Goal: Task Accomplishment & Management: Manage account settings

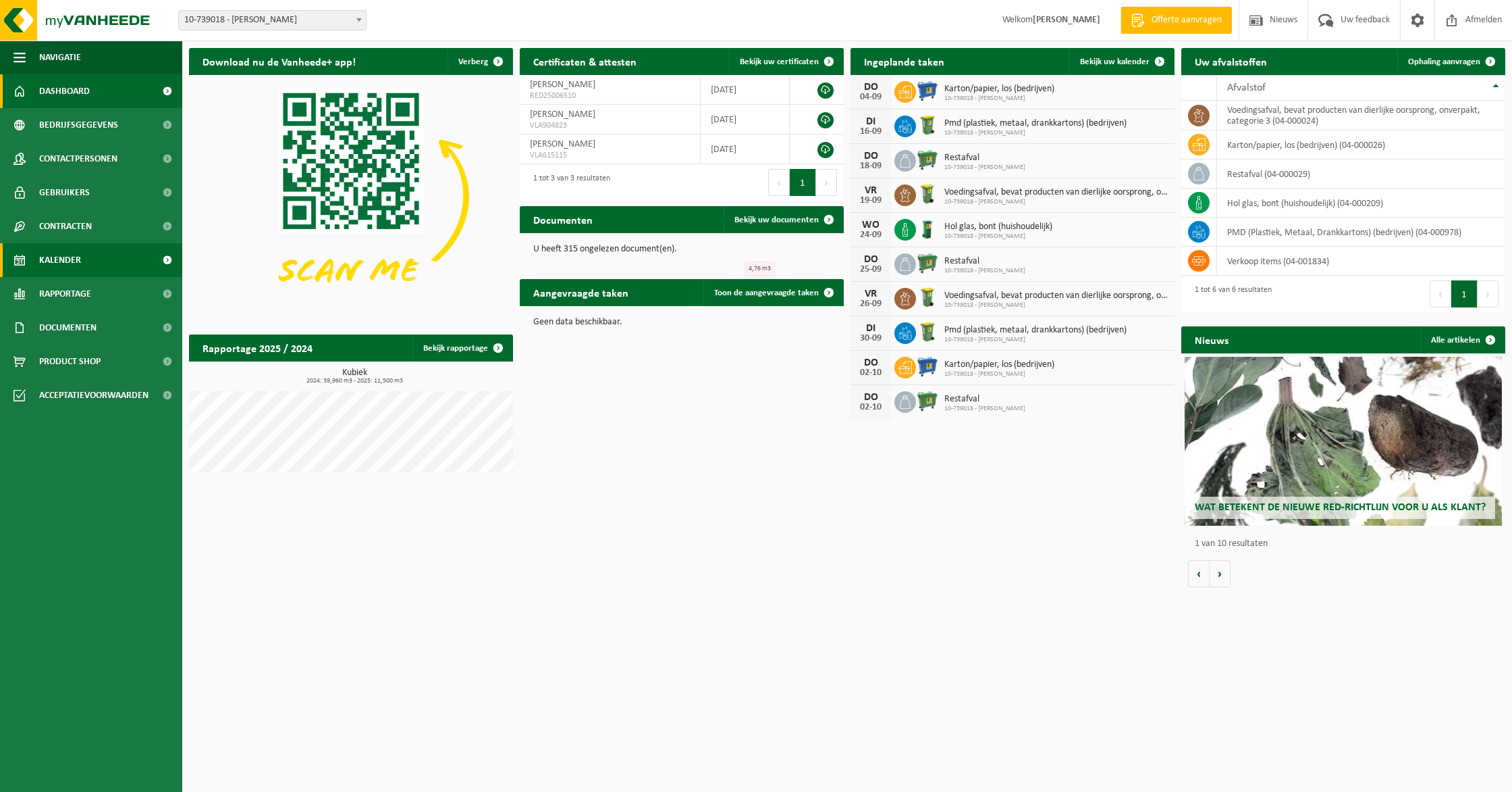
click at [103, 252] on link "Kalender" at bounding box center [91, 260] width 182 height 34
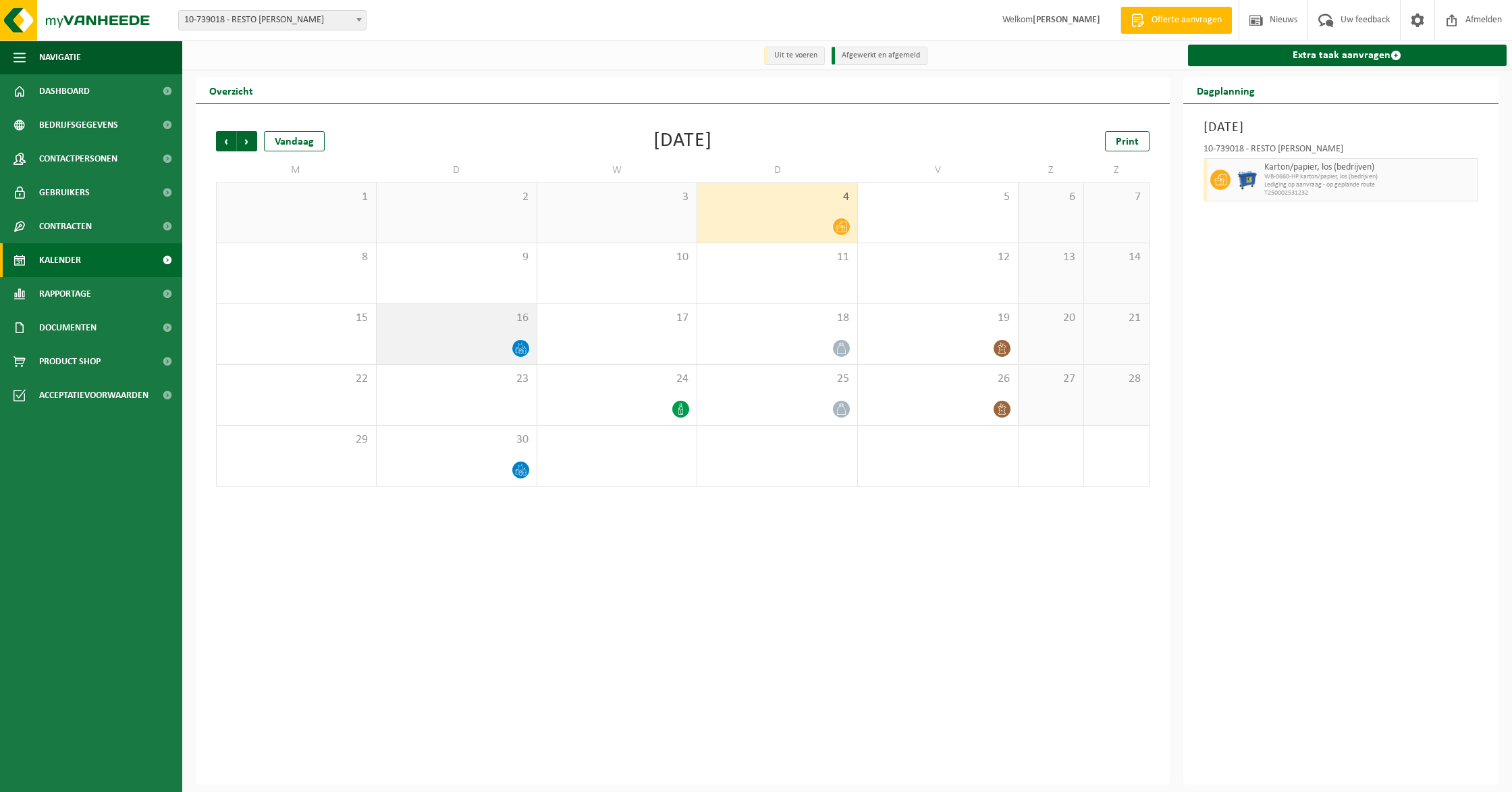
drag, startPoint x: 534, startPoint y: 348, endPoint x: 523, endPoint y: 348, distance: 11.0
click at [531, 347] on div "16" at bounding box center [456, 334] width 160 height 60
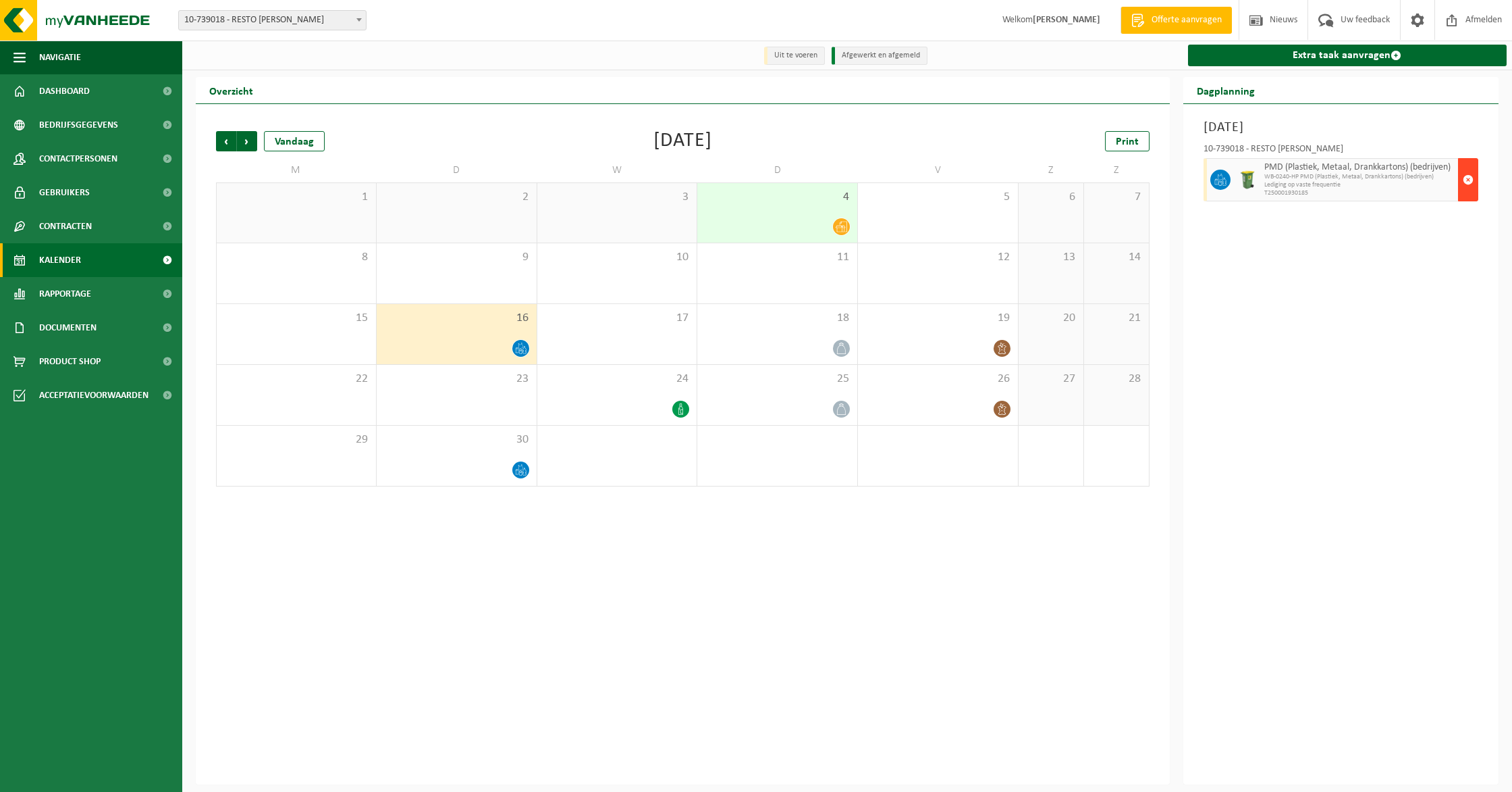
drag, startPoint x: 1473, startPoint y: 175, endPoint x: 1461, endPoint y: 178, distance: 12.4
click at [1473, 175] on span "button" at bounding box center [1468, 180] width 11 height 27
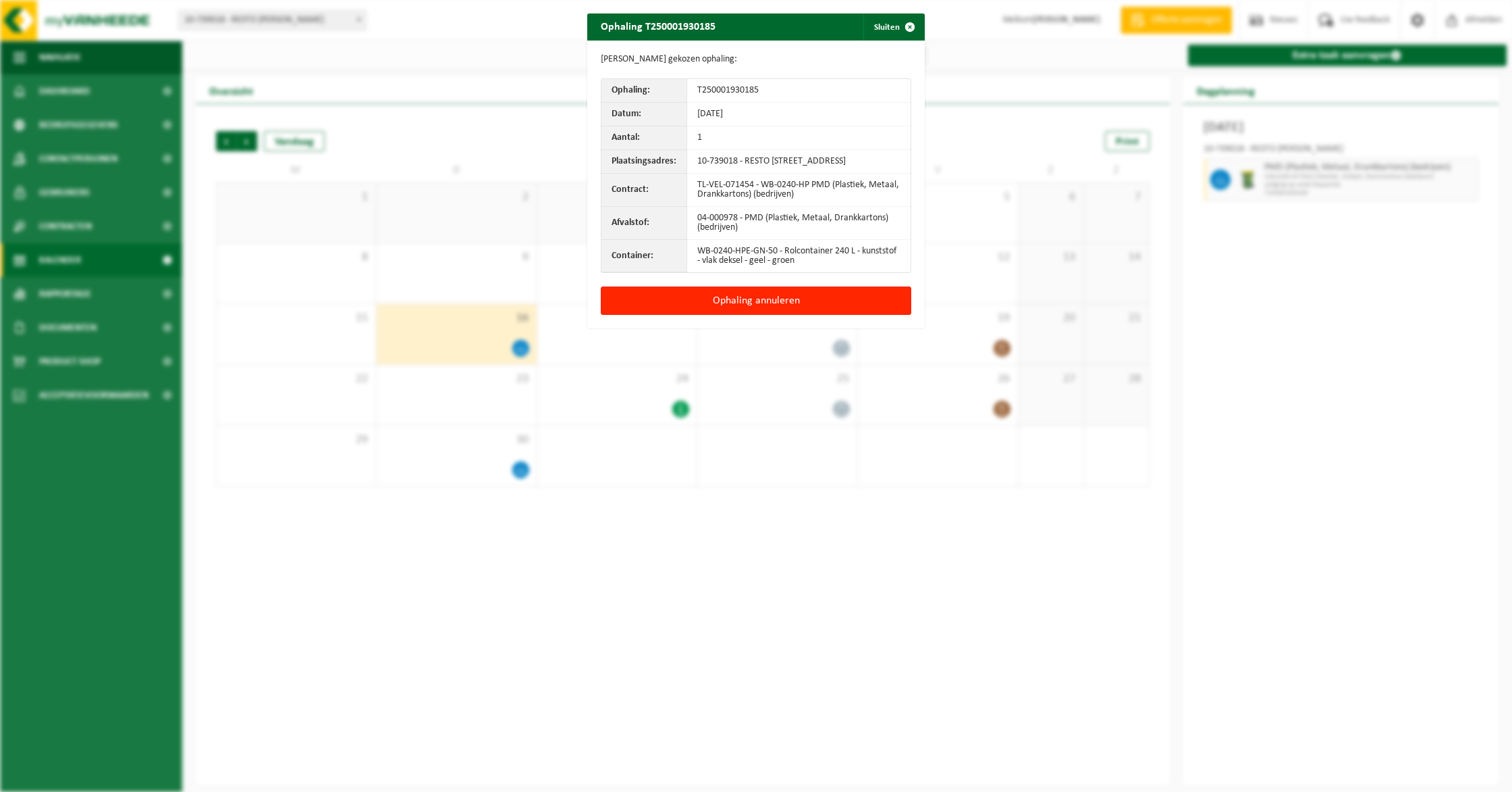
click at [716, 328] on div "Ophaling annuleren" at bounding box center [756, 307] width 337 height 42
click at [715, 315] on button "Ophaling annuleren" at bounding box center [756, 300] width 311 height 28
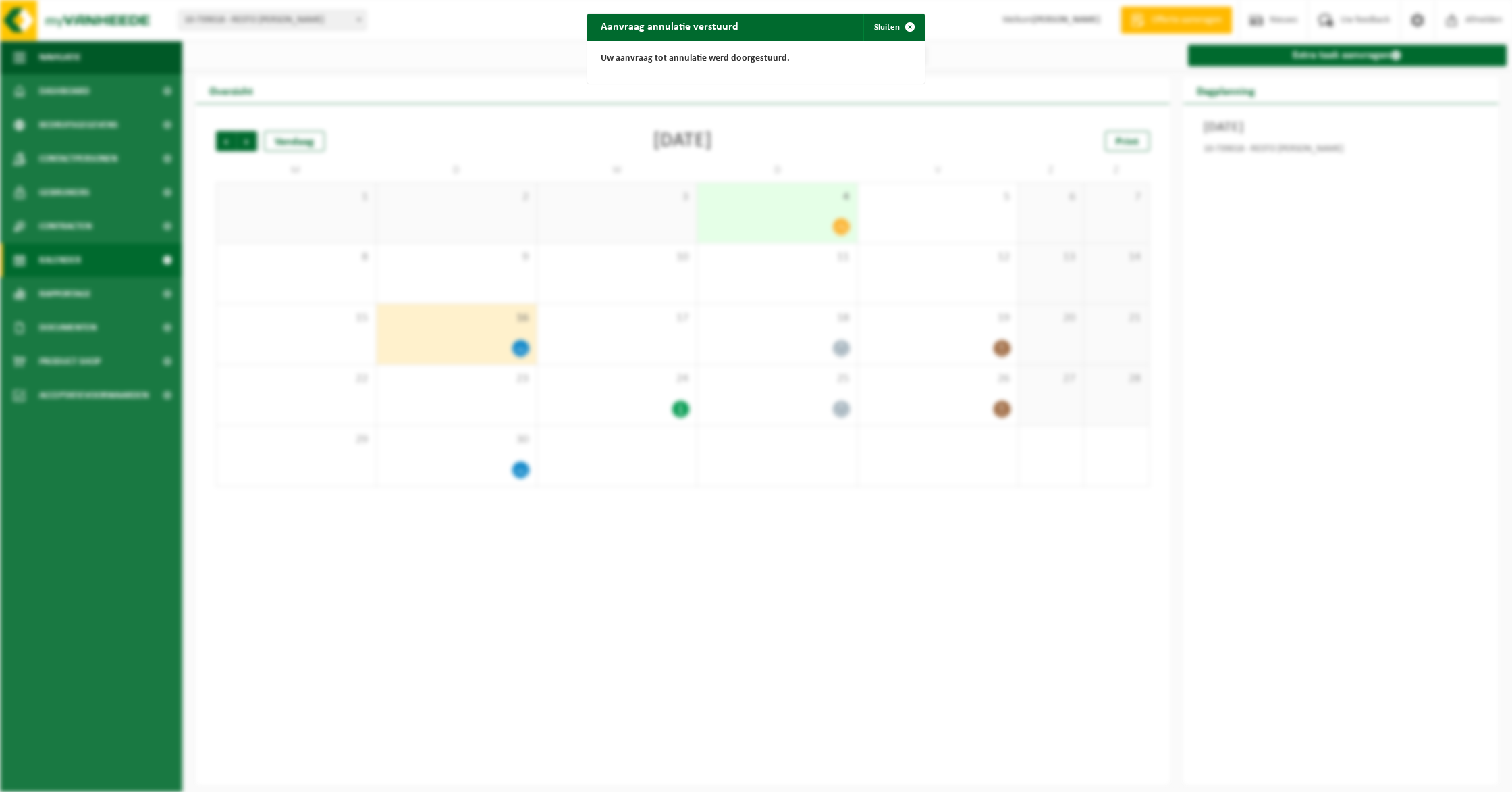
drag, startPoint x: 915, startPoint y: 30, endPoint x: 906, endPoint y: 46, distance: 18.4
click at [914, 30] on span "button" at bounding box center [910, 27] width 27 height 27
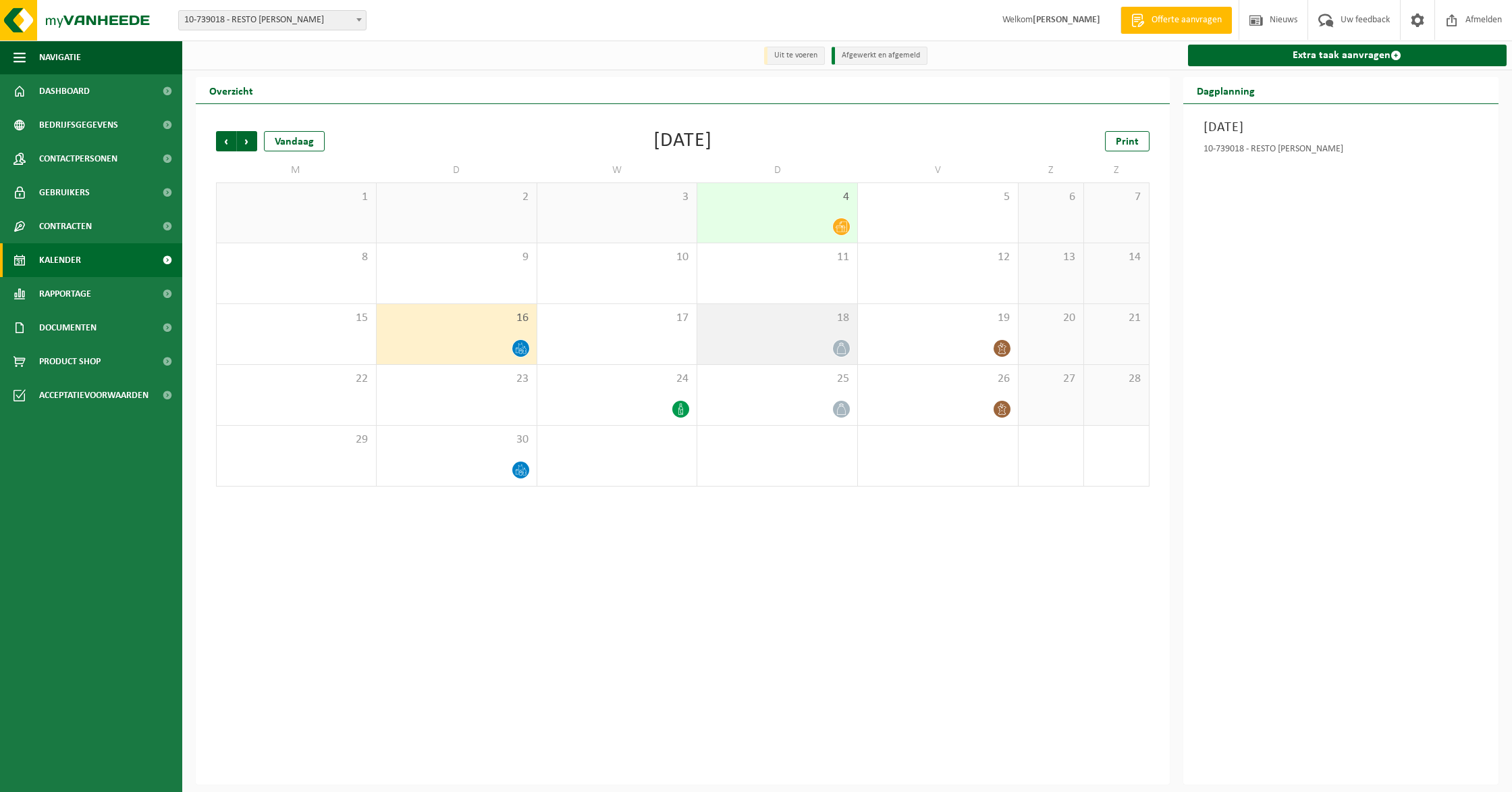
click at [789, 322] on span "18" at bounding box center [777, 318] width 147 height 15
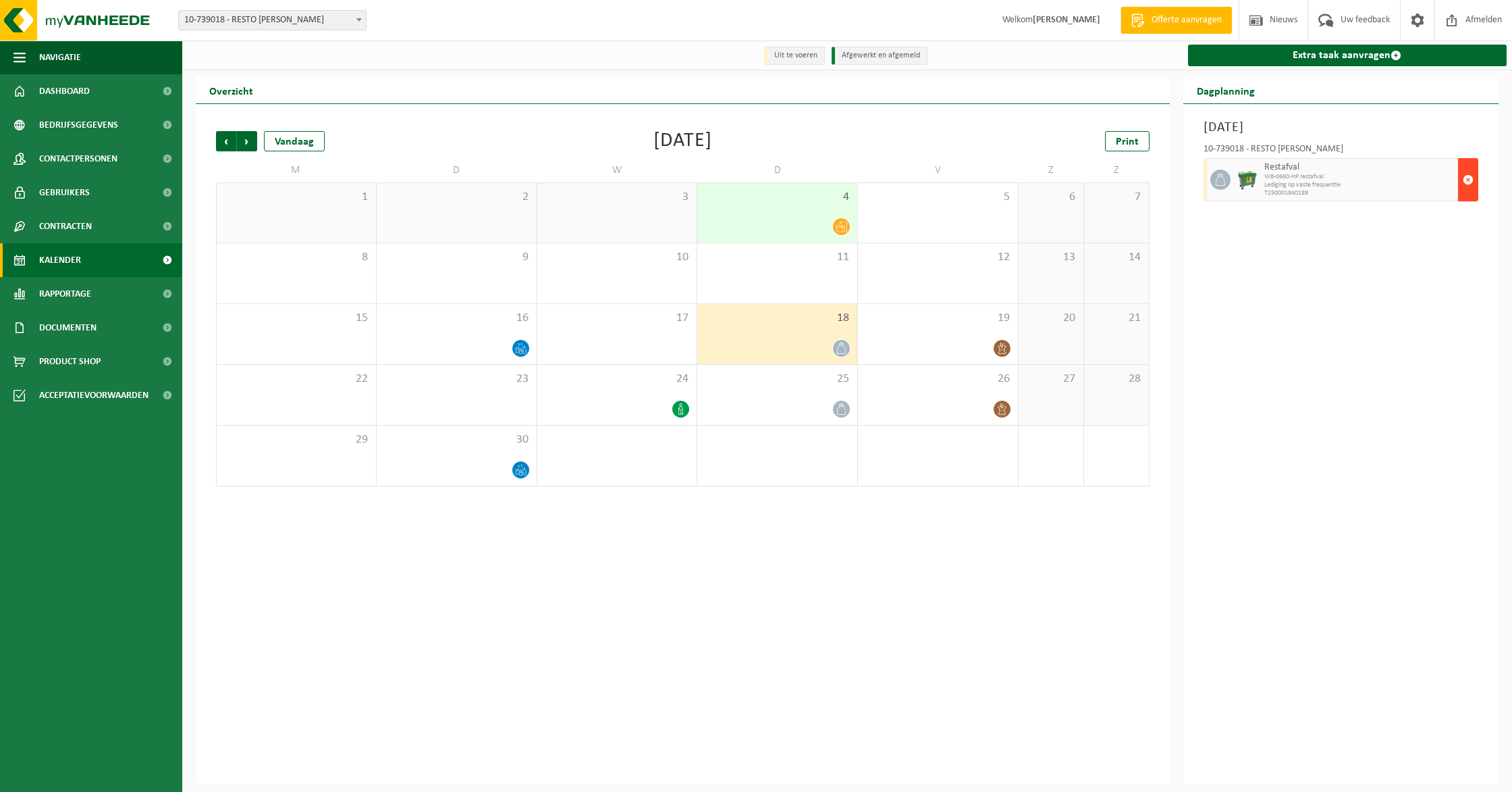
click at [1462, 173] on button "button" at bounding box center [1468, 179] width 20 height 43
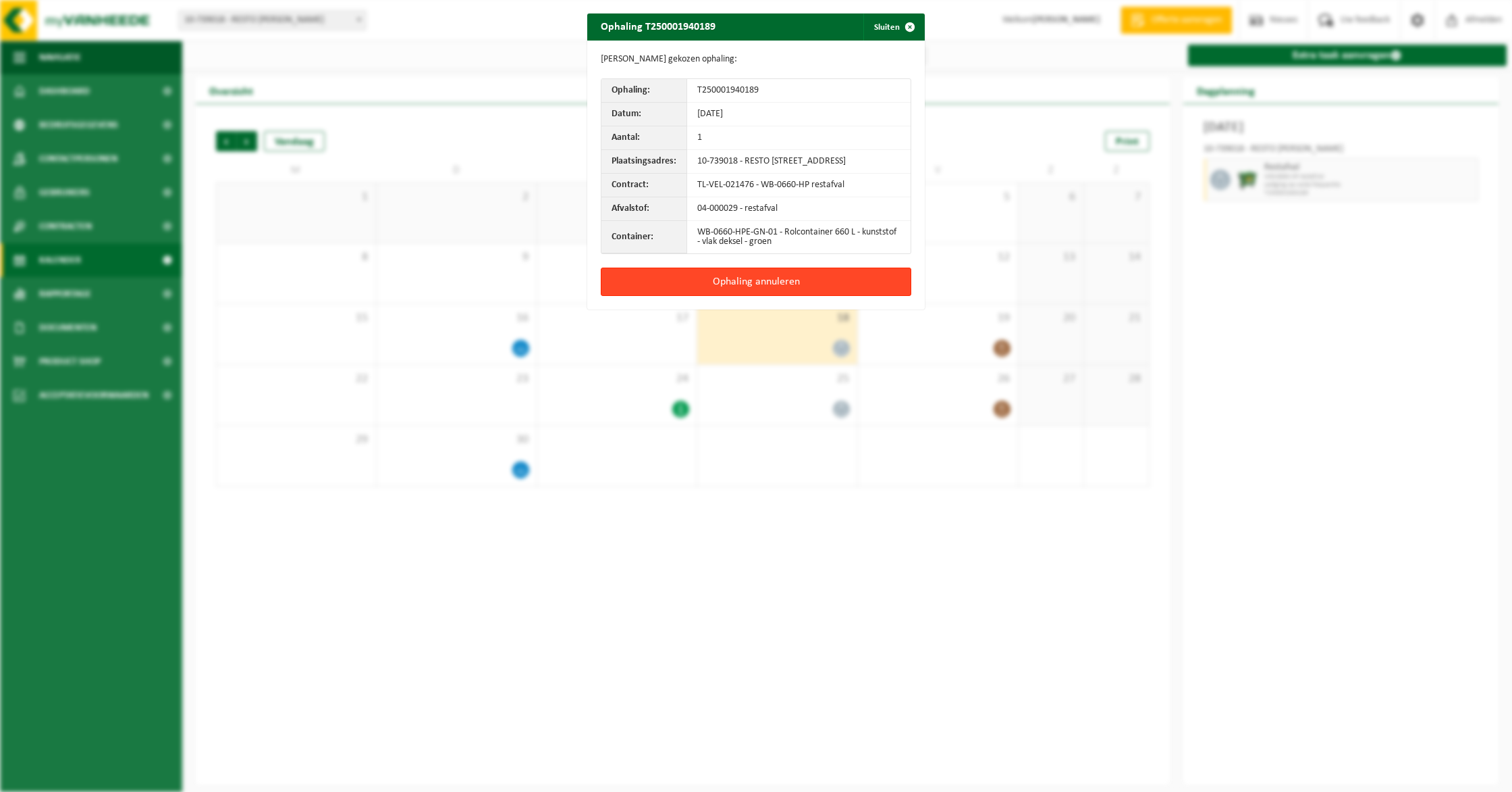
click at [768, 293] on button "Ophaling annuleren" at bounding box center [756, 281] width 311 height 28
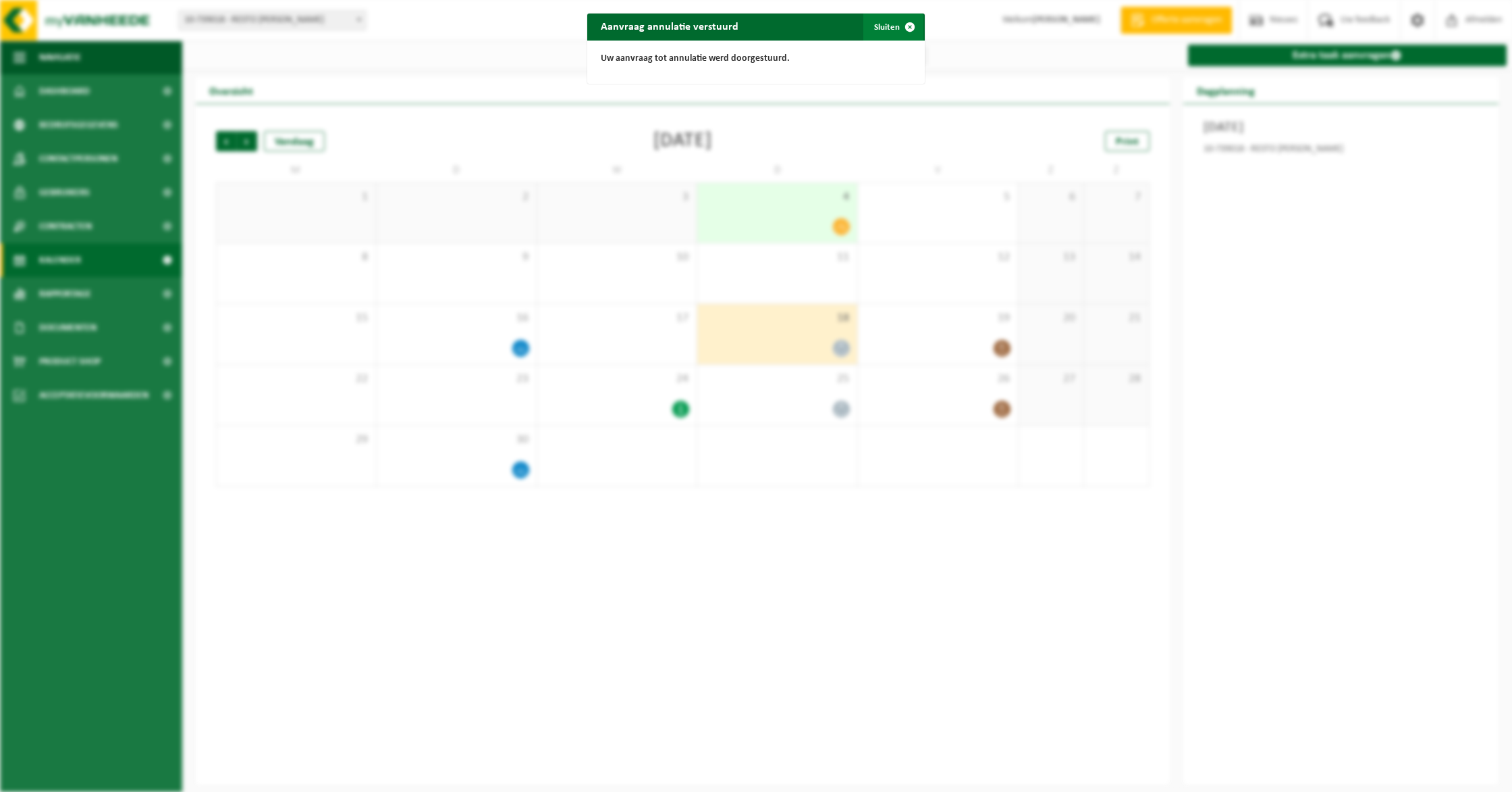
click at [872, 29] on button "Sluiten" at bounding box center [894, 27] width 60 height 27
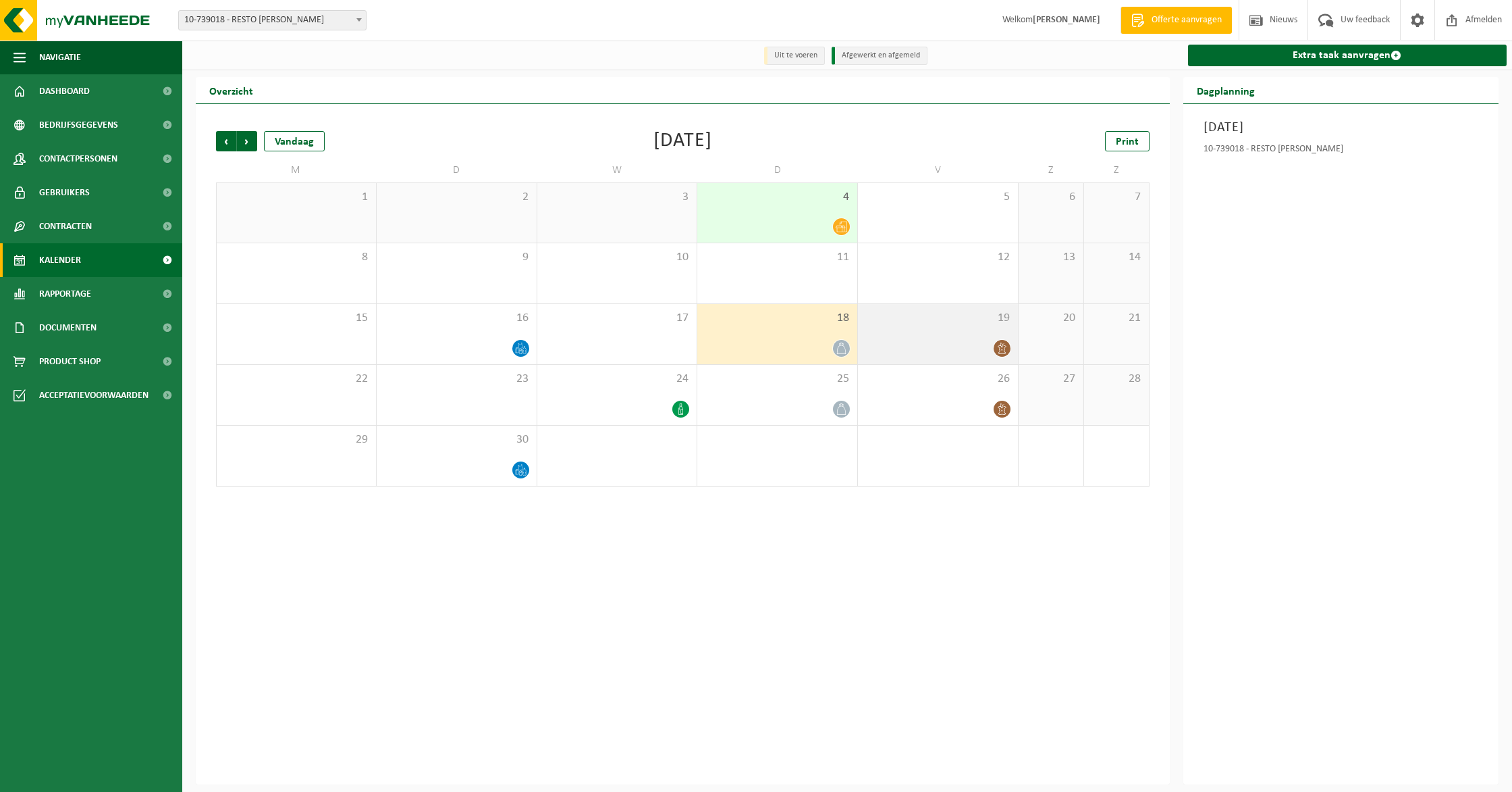
click at [981, 316] on span "19" at bounding box center [937, 318] width 147 height 15
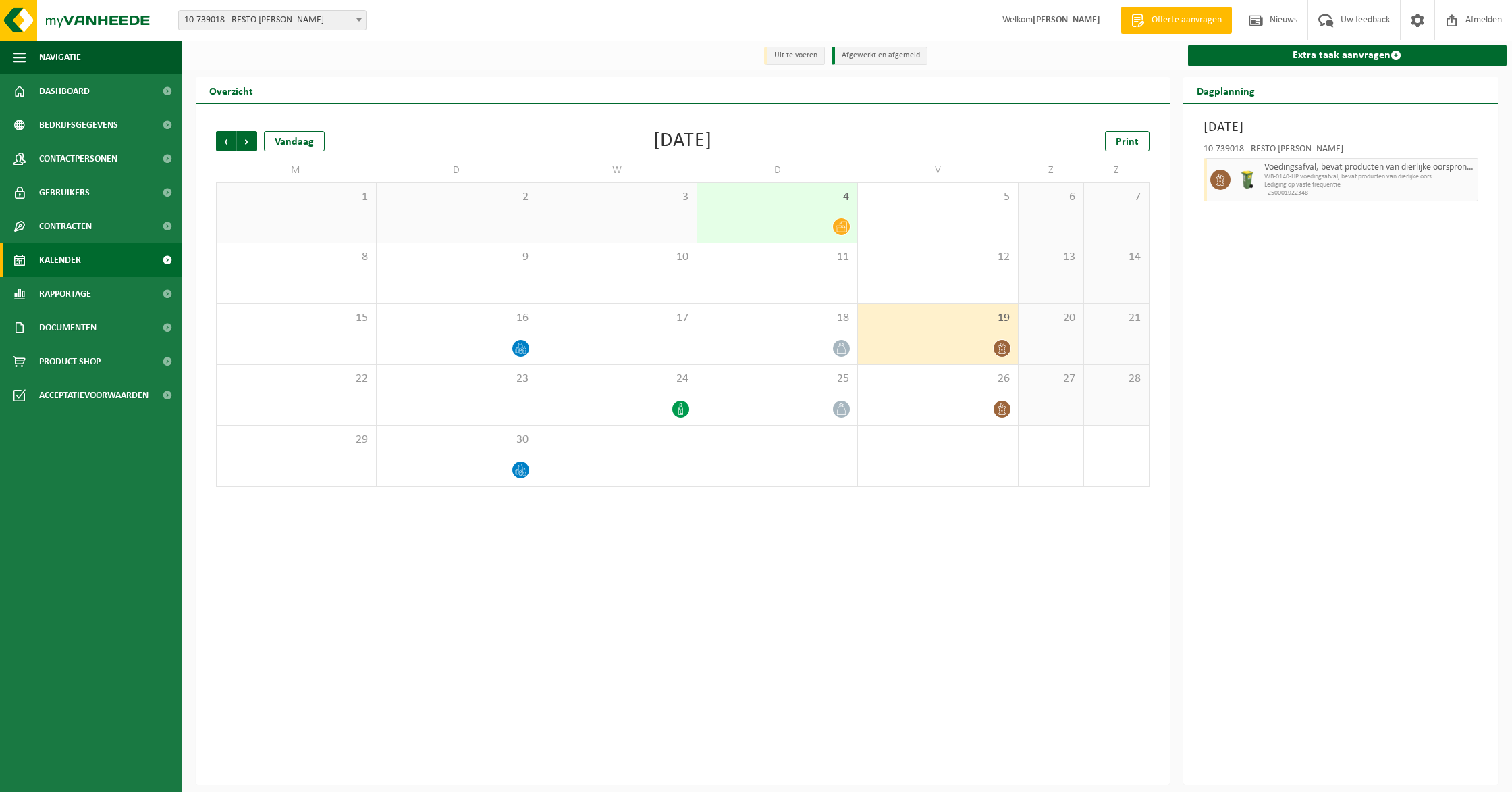
click at [906, 349] on div at bounding box center [937, 349] width 147 height 18
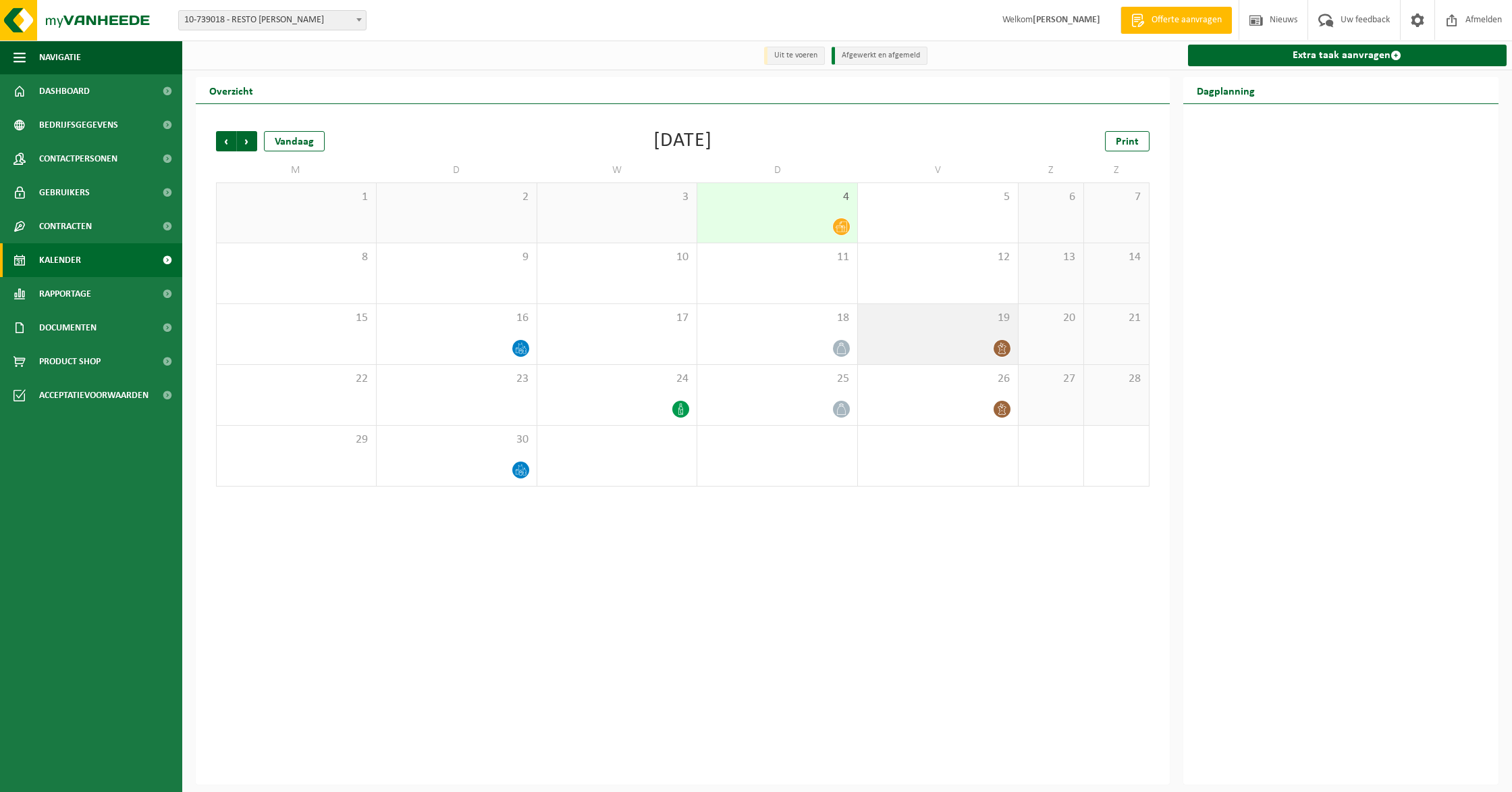
click at [1010, 355] on div at bounding box center [937, 349] width 147 height 18
click at [981, 353] on div at bounding box center [937, 349] width 147 height 18
click at [987, 358] on div "19" at bounding box center [937, 334] width 160 height 60
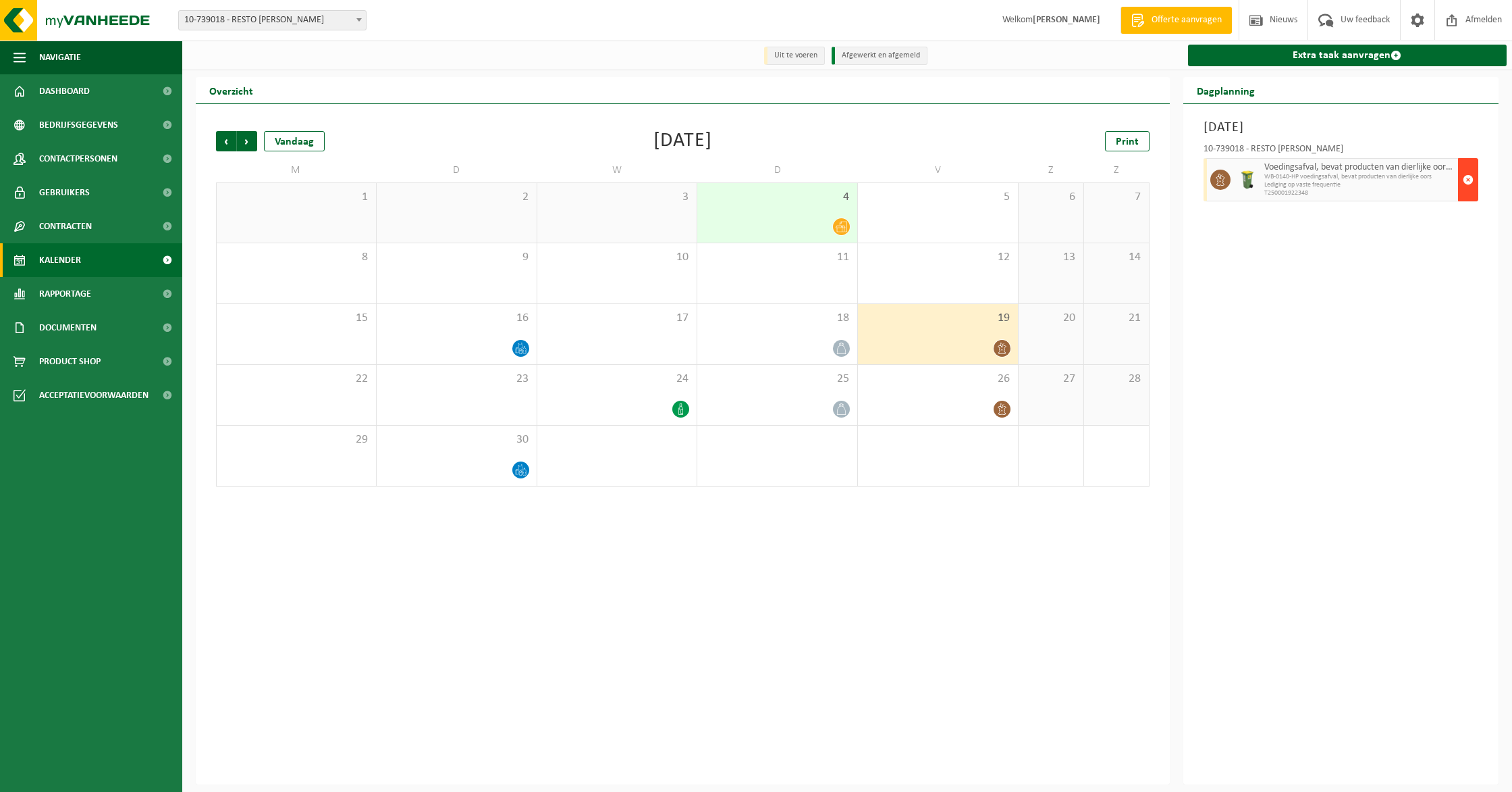
click at [1471, 175] on span "button" at bounding box center [1468, 180] width 11 height 27
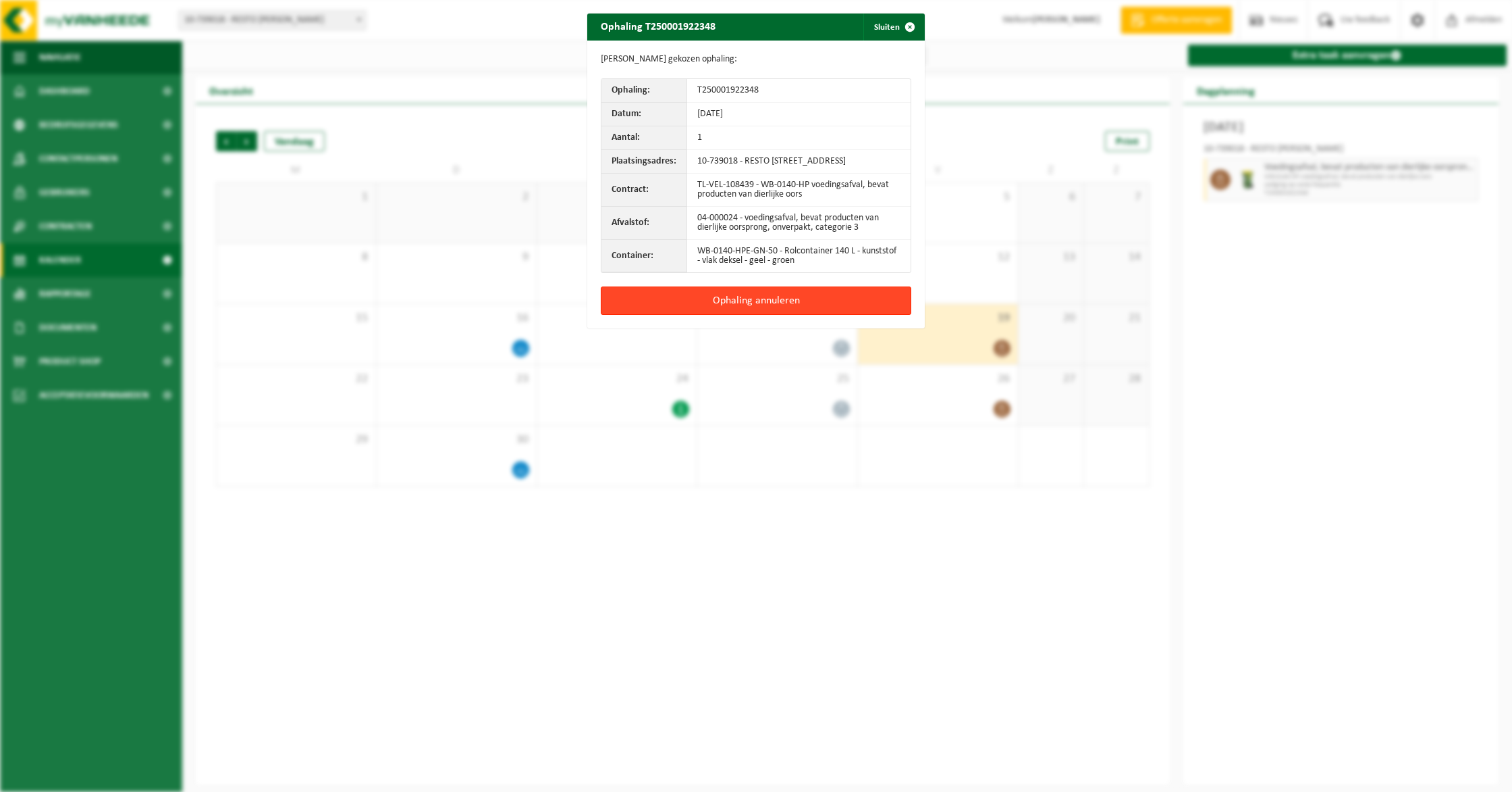
click at [669, 315] on button "Ophaling annuleren" at bounding box center [756, 300] width 311 height 28
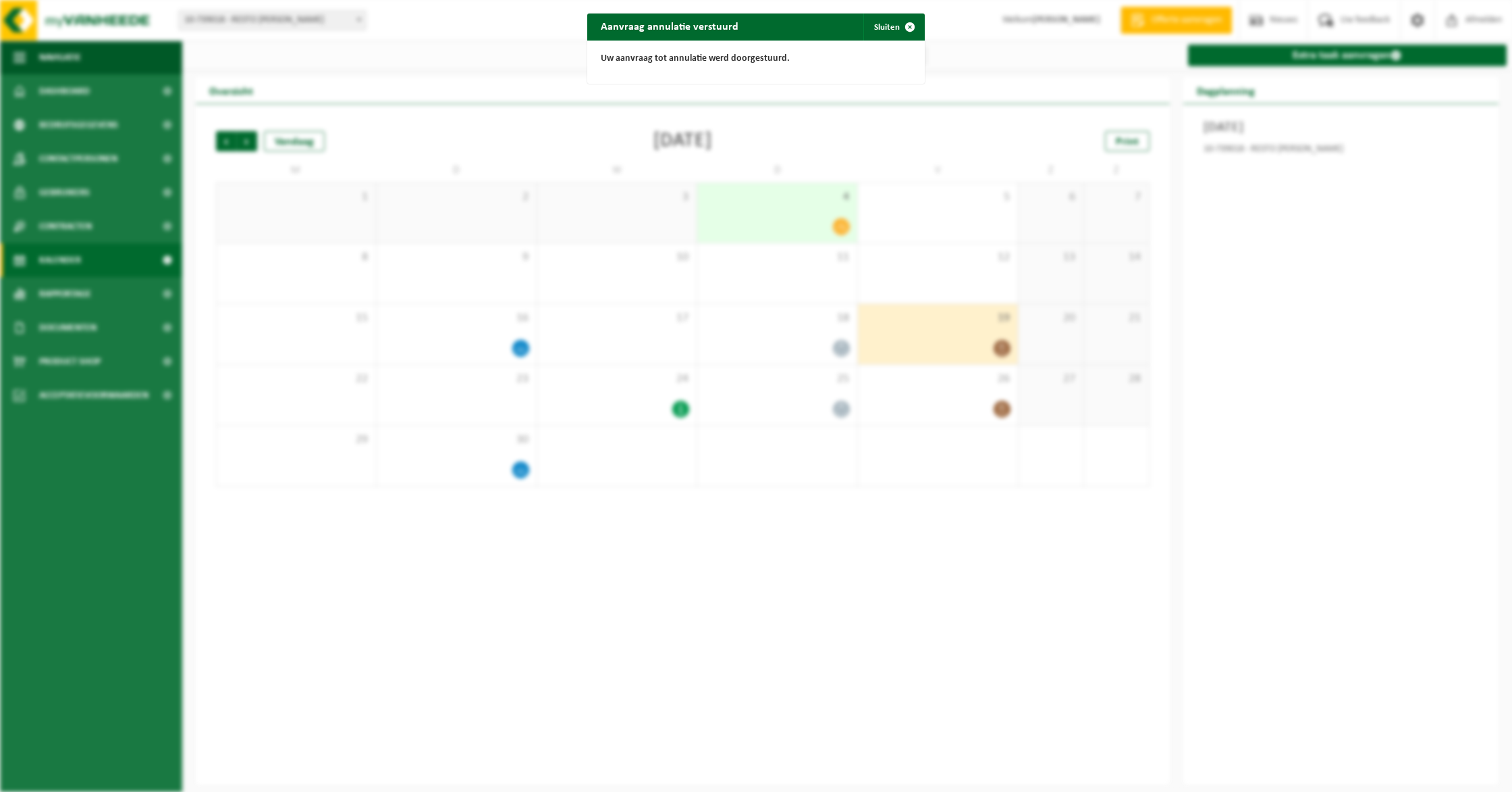
click at [637, 345] on div "Aanvraag annulatie verstuurd Sluiten Uw aanvraag tot annulatie werd doorgestuur…" at bounding box center [756, 396] width 1512 height 792
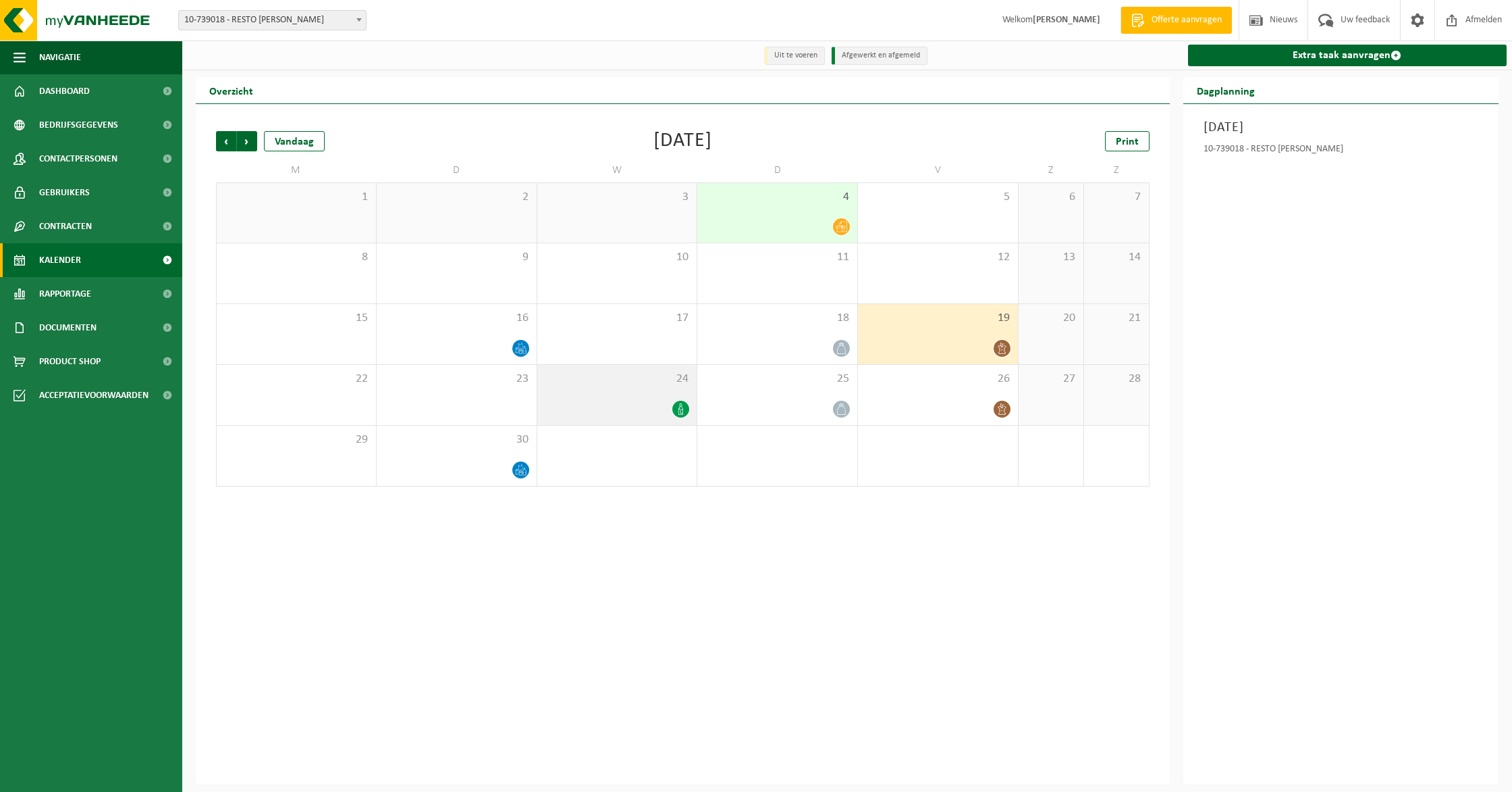
click at [635, 391] on div "24" at bounding box center [616, 395] width 160 height 60
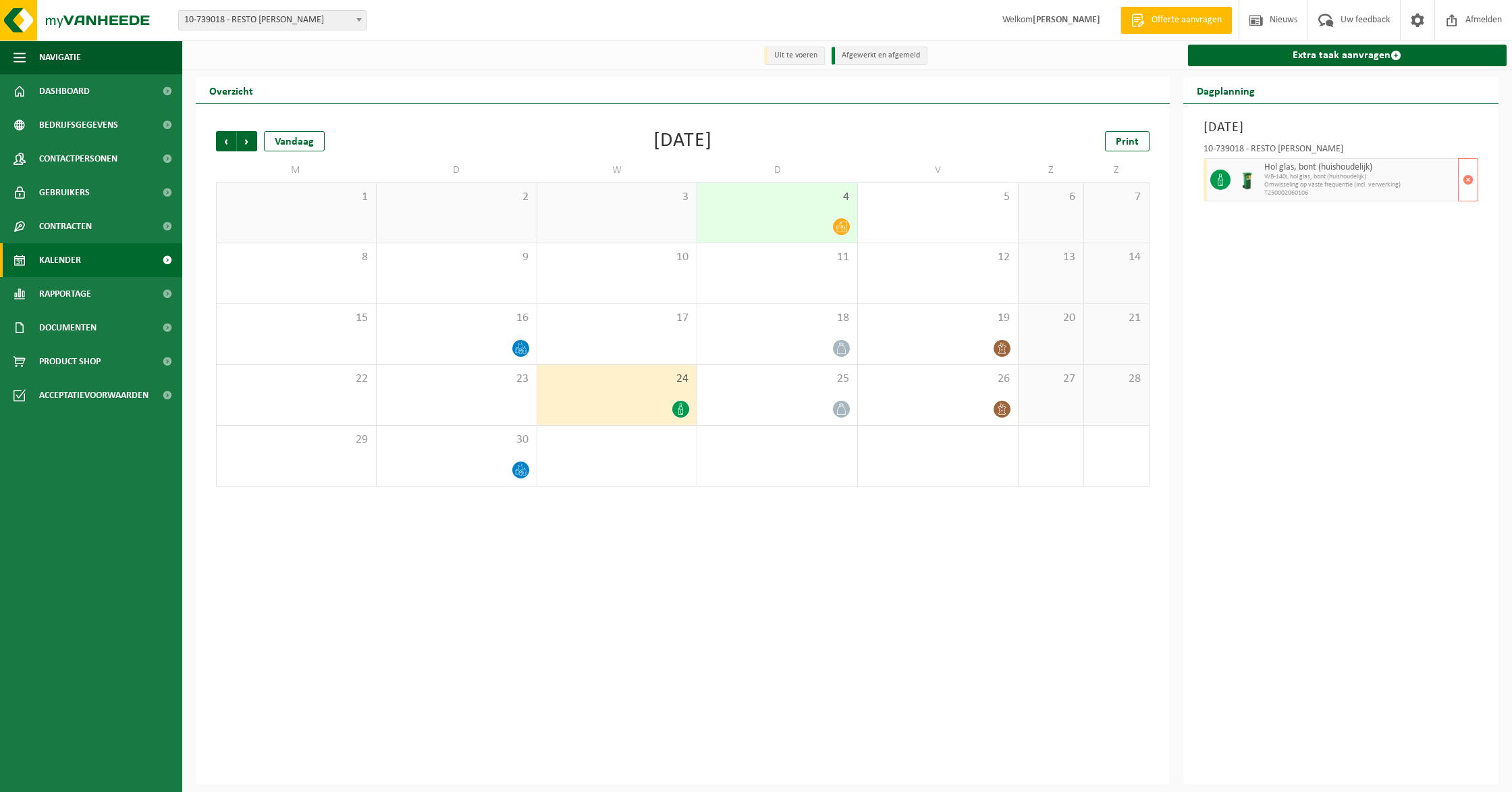
drag, startPoint x: 1465, startPoint y: 166, endPoint x: 1403, endPoint y: 202, distance: 71.7
click at [1465, 166] on span "button" at bounding box center [1468, 180] width 11 height 27
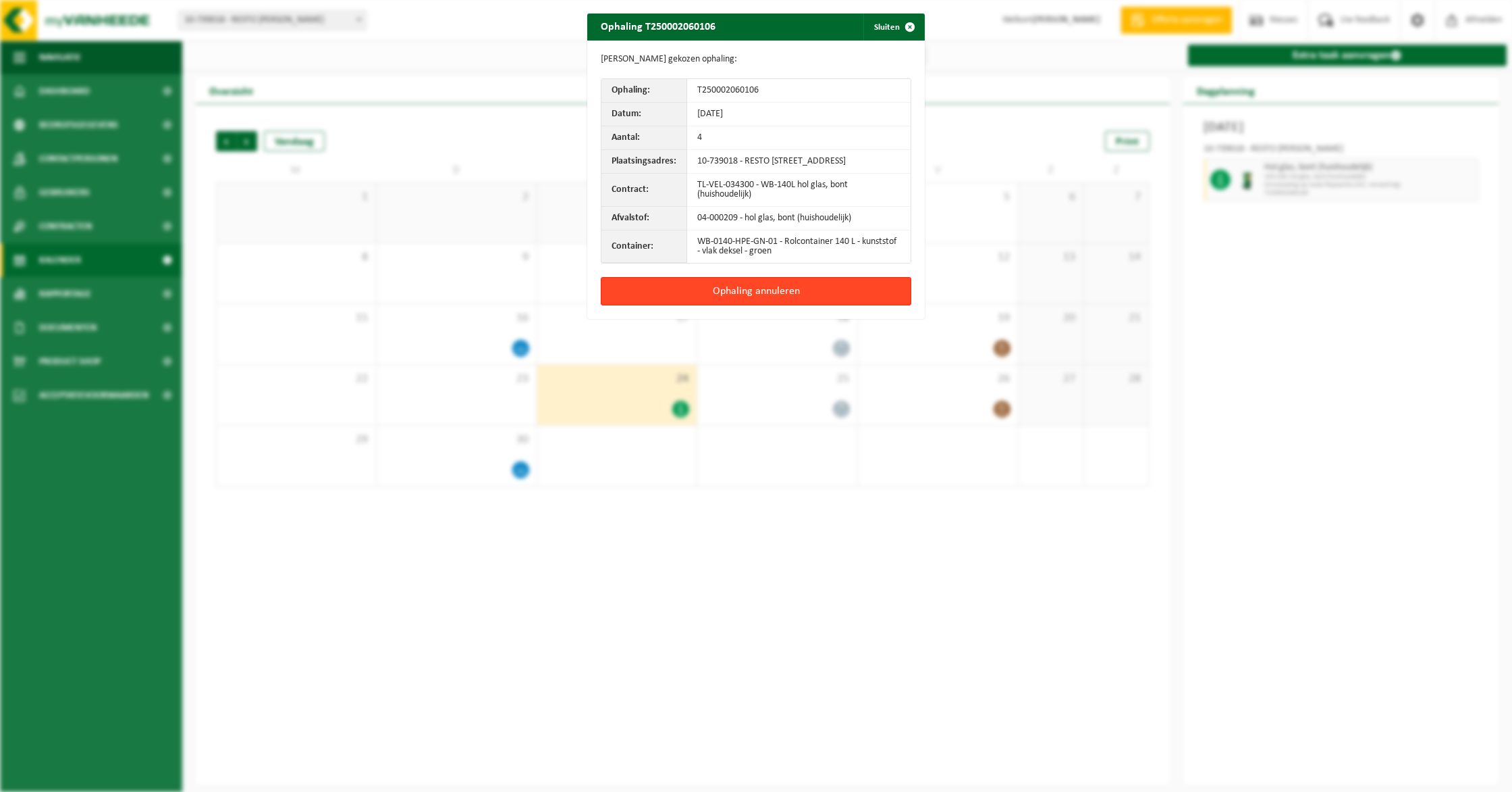
click at [708, 306] on button "Ophaling annuleren" at bounding box center [756, 291] width 311 height 28
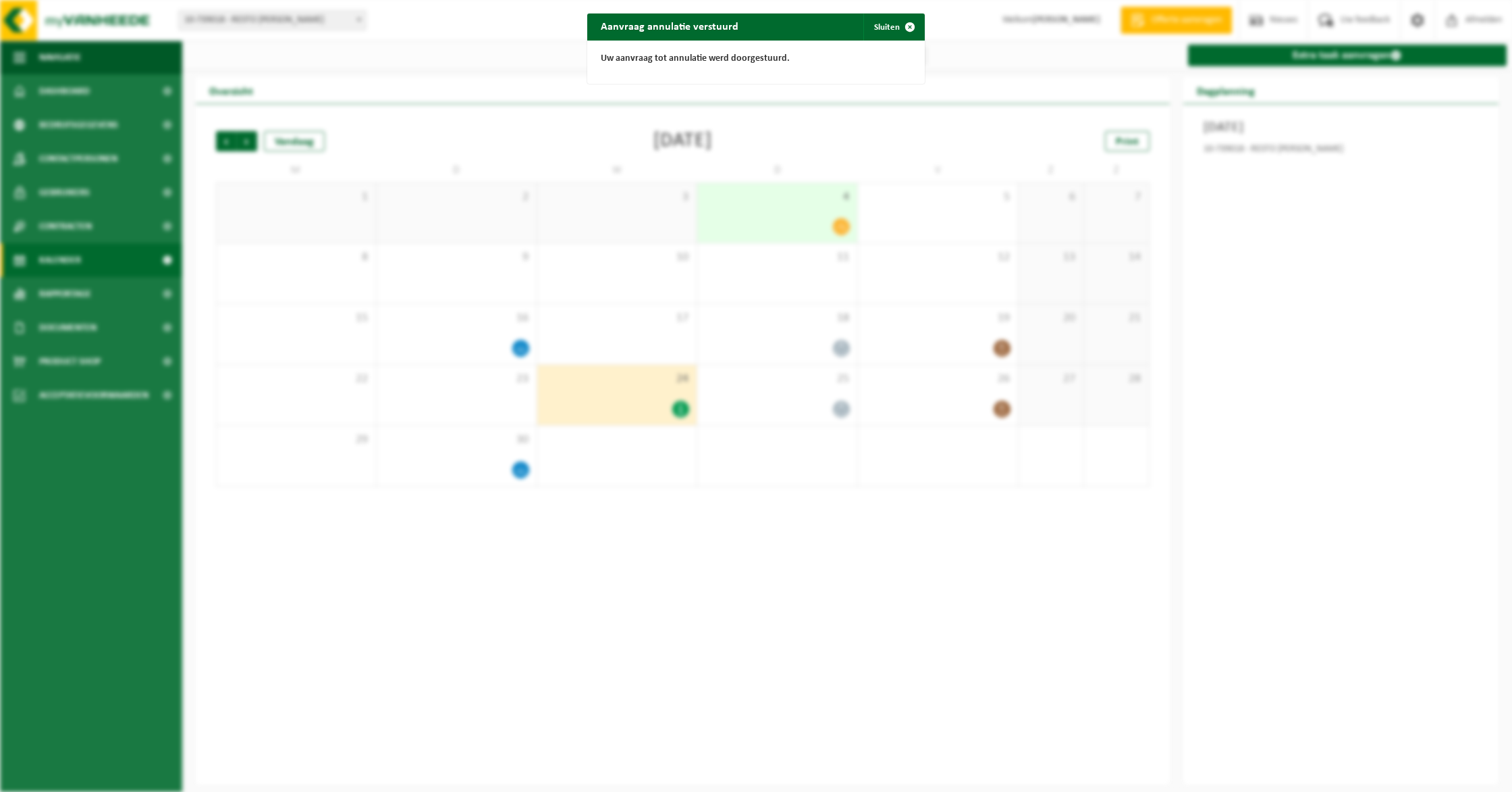
click at [767, 370] on div "Aanvraag annulatie verstuurd Sluiten Uw aanvraag tot annulatie werd doorgestuur…" at bounding box center [756, 396] width 1512 height 792
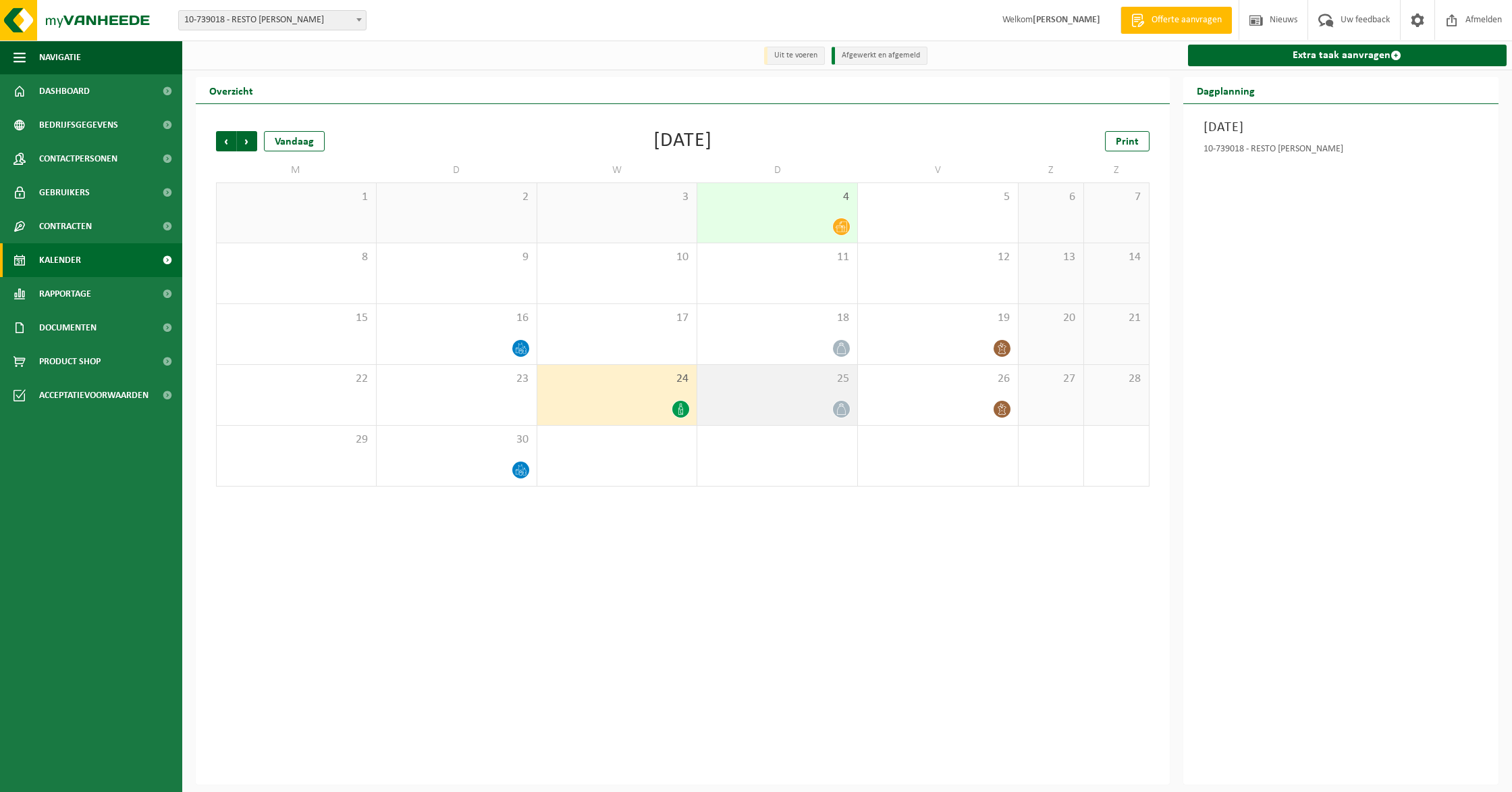
click at [831, 395] on div "25" at bounding box center [777, 395] width 160 height 60
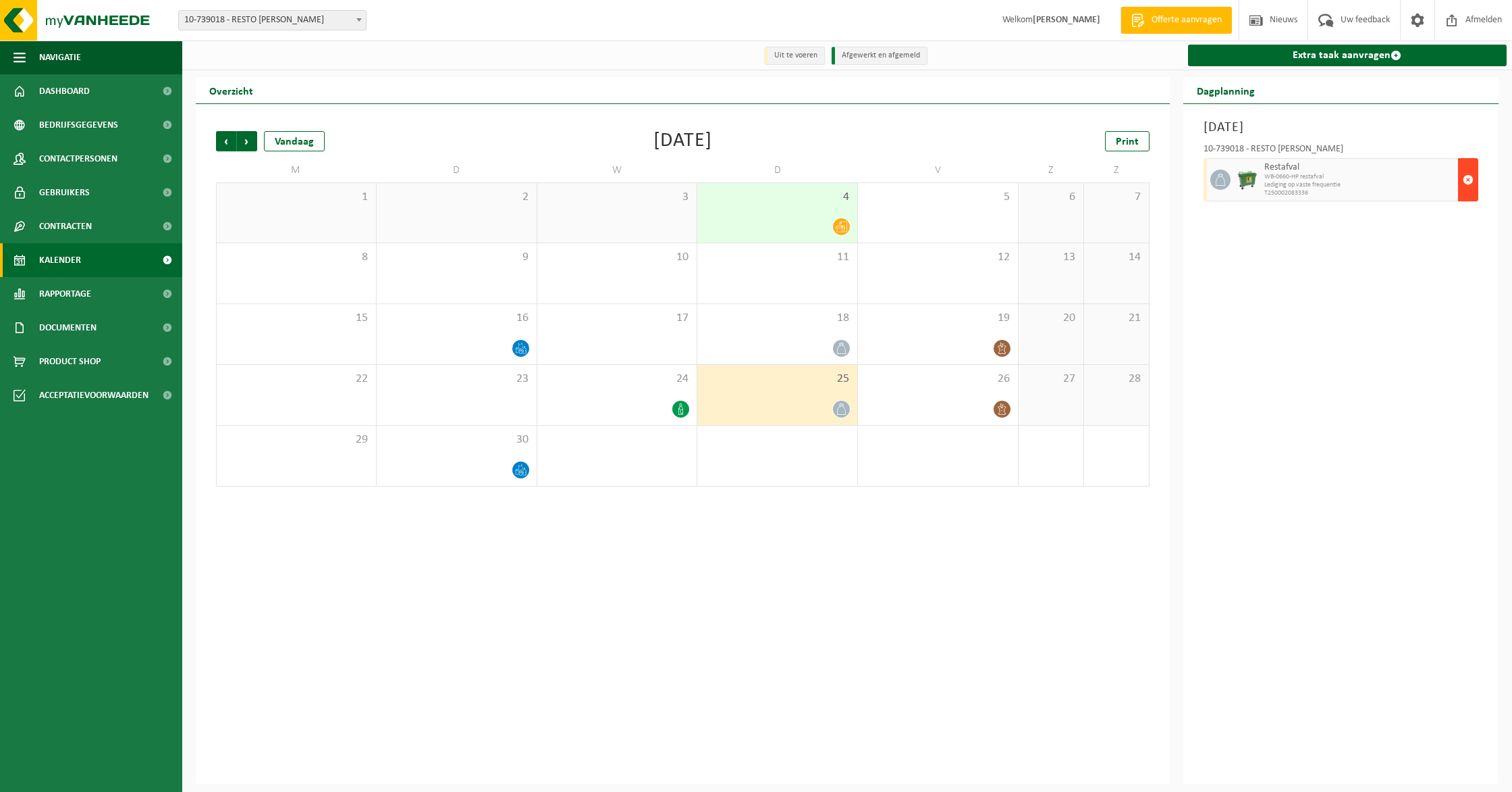
click at [1464, 187] on span "button" at bounding box center [1468, 180] width 11 height 27
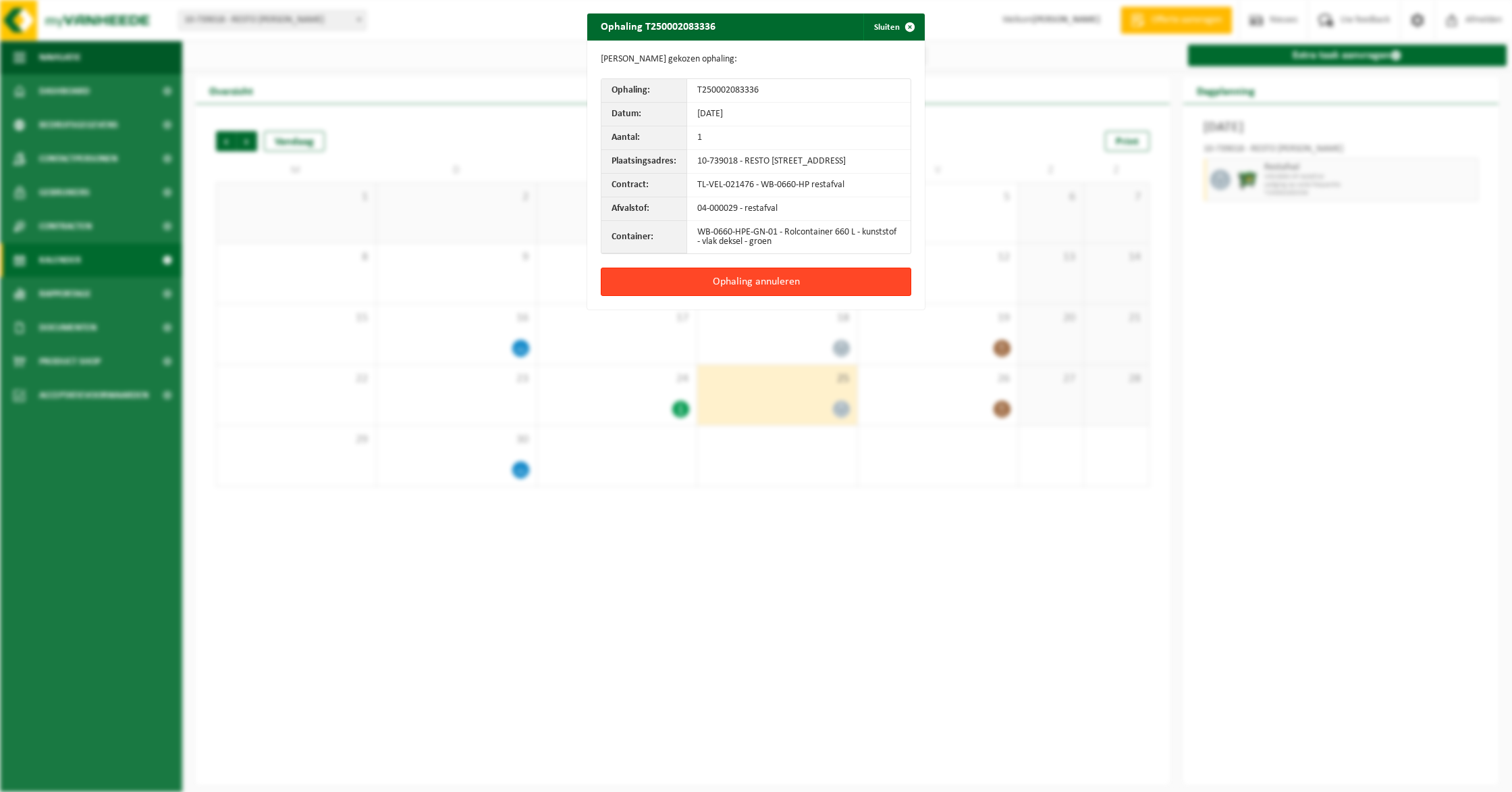
click at [707, 296] on button "Ophaling annuleren" at bounding box center [756, 281] width 311 height 28
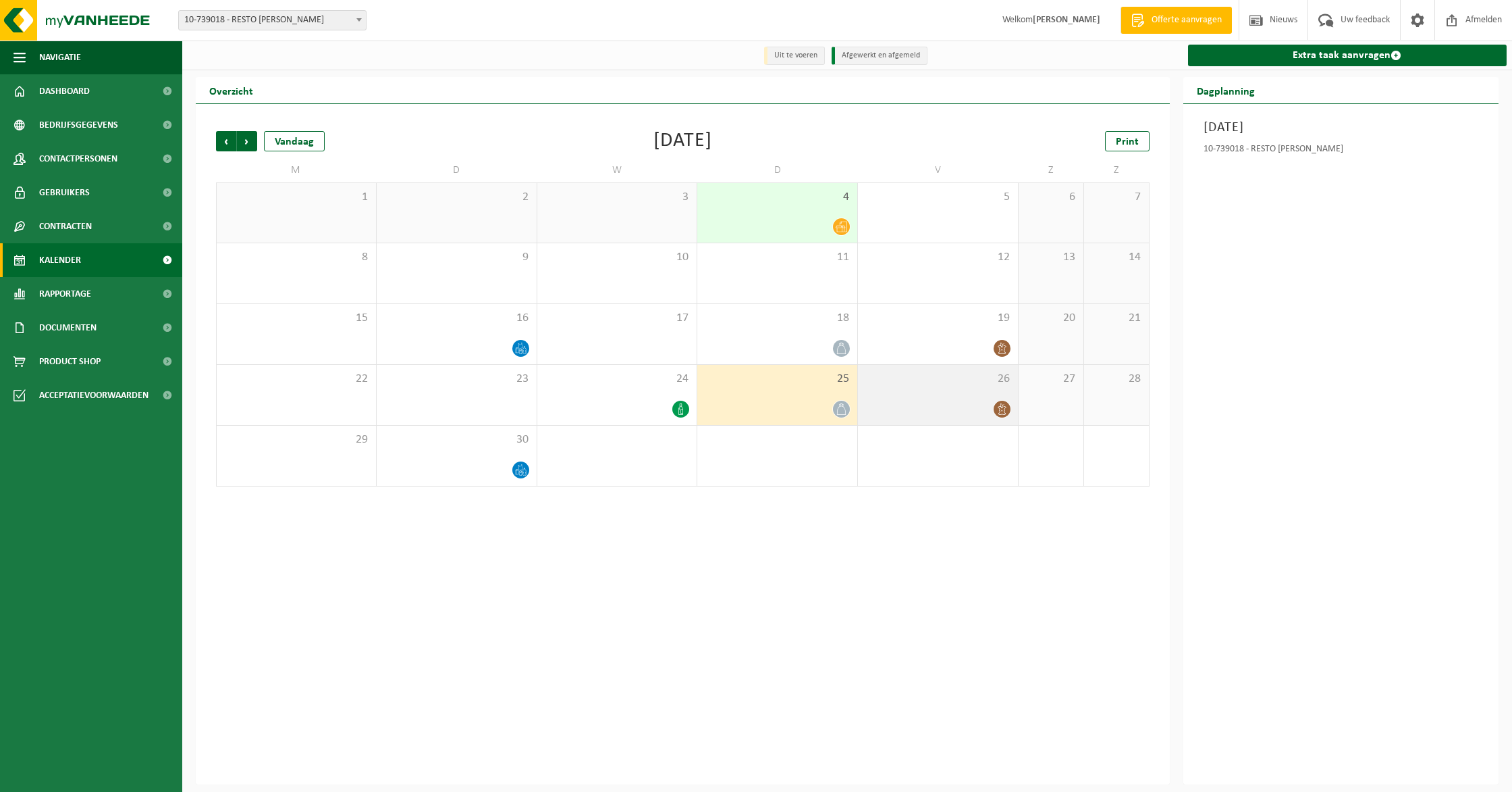
click at [989, 405] on div at bounding box center [937, 409] width 147 height 18
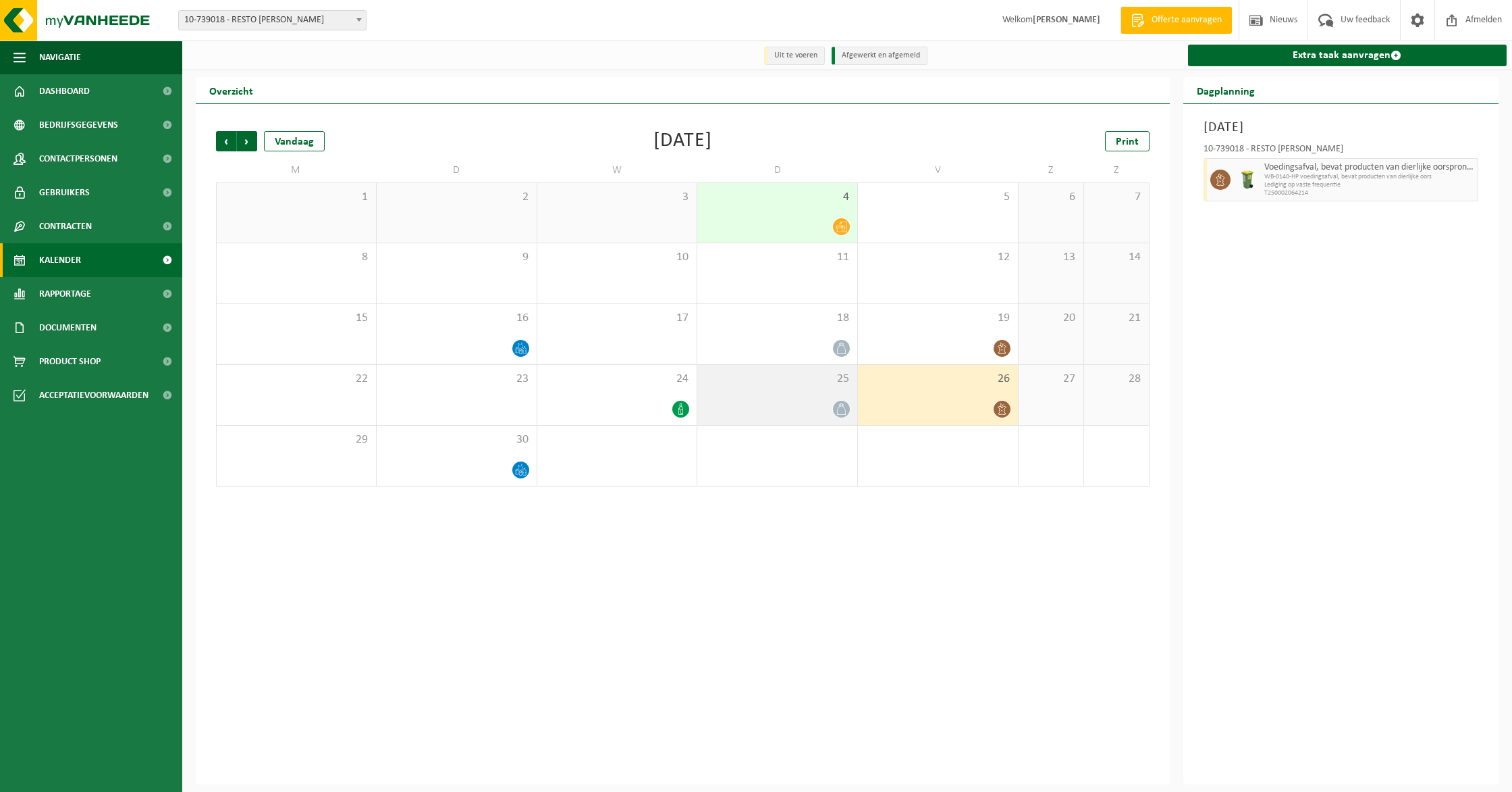
click at [820, 405] on div at bounding box center [777, 409] width 147 height 18
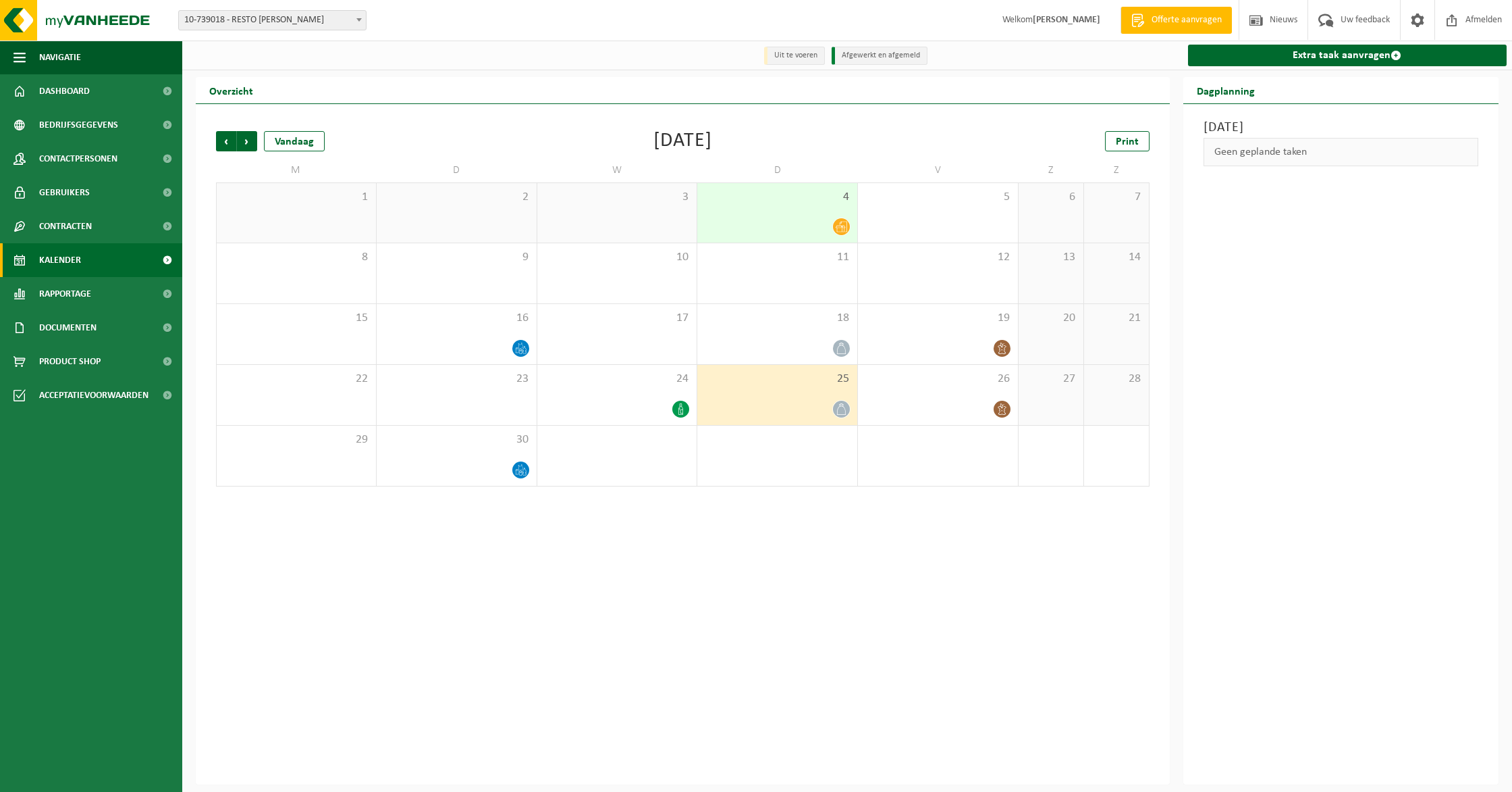
click at [819, 405] on div at bounding box center [777, 409] width 147 height 18
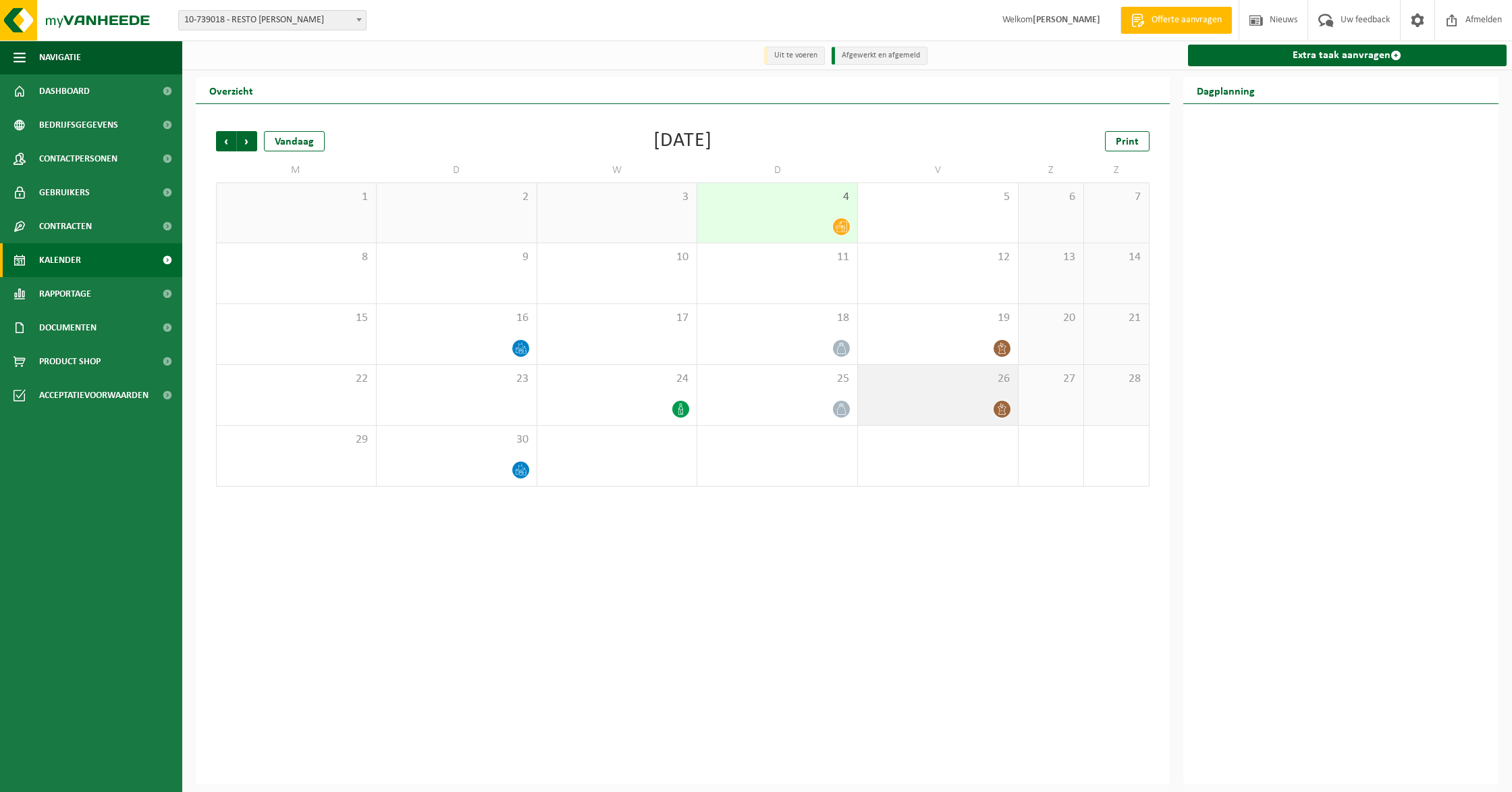
click at [894, 404] on div at bounding box center [937, 409] width 147 height 18
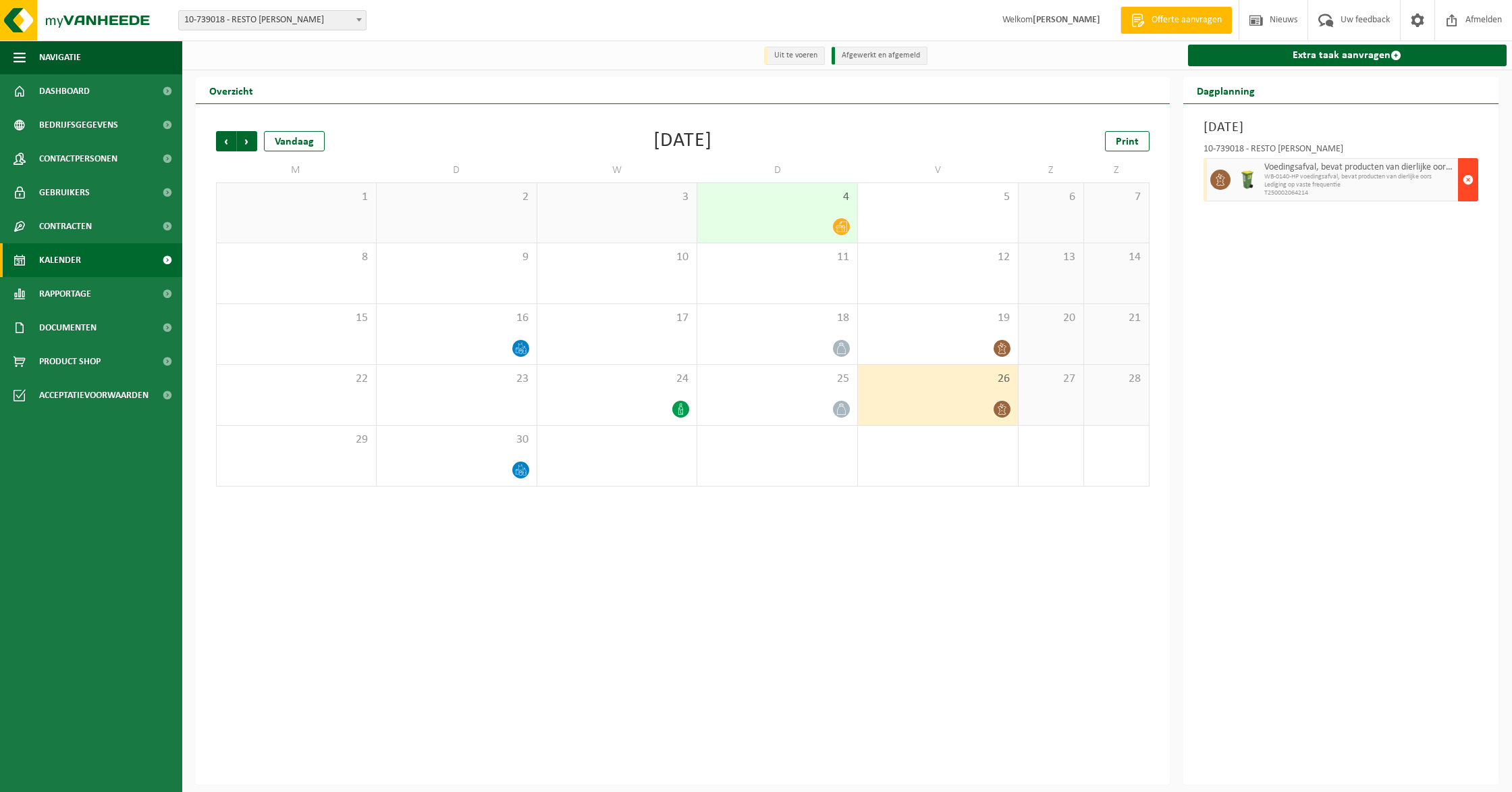
click at [1476, 171] on button "button" at bounding box center [1468, 179] width 20 height 43
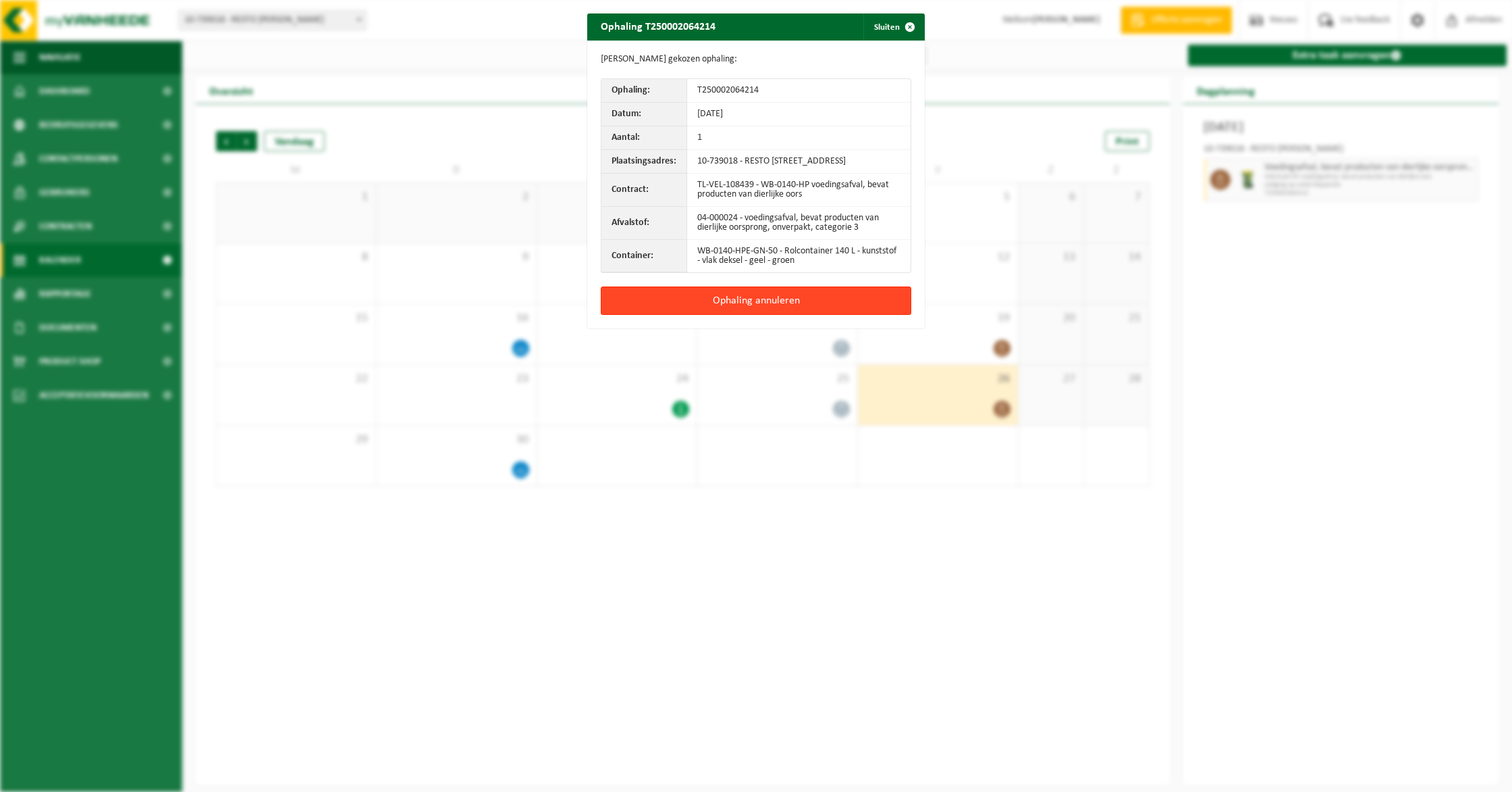
click at [659, 315] on button "Ophaling annuleren" at bounding box center [756, 300] width 311 height 28
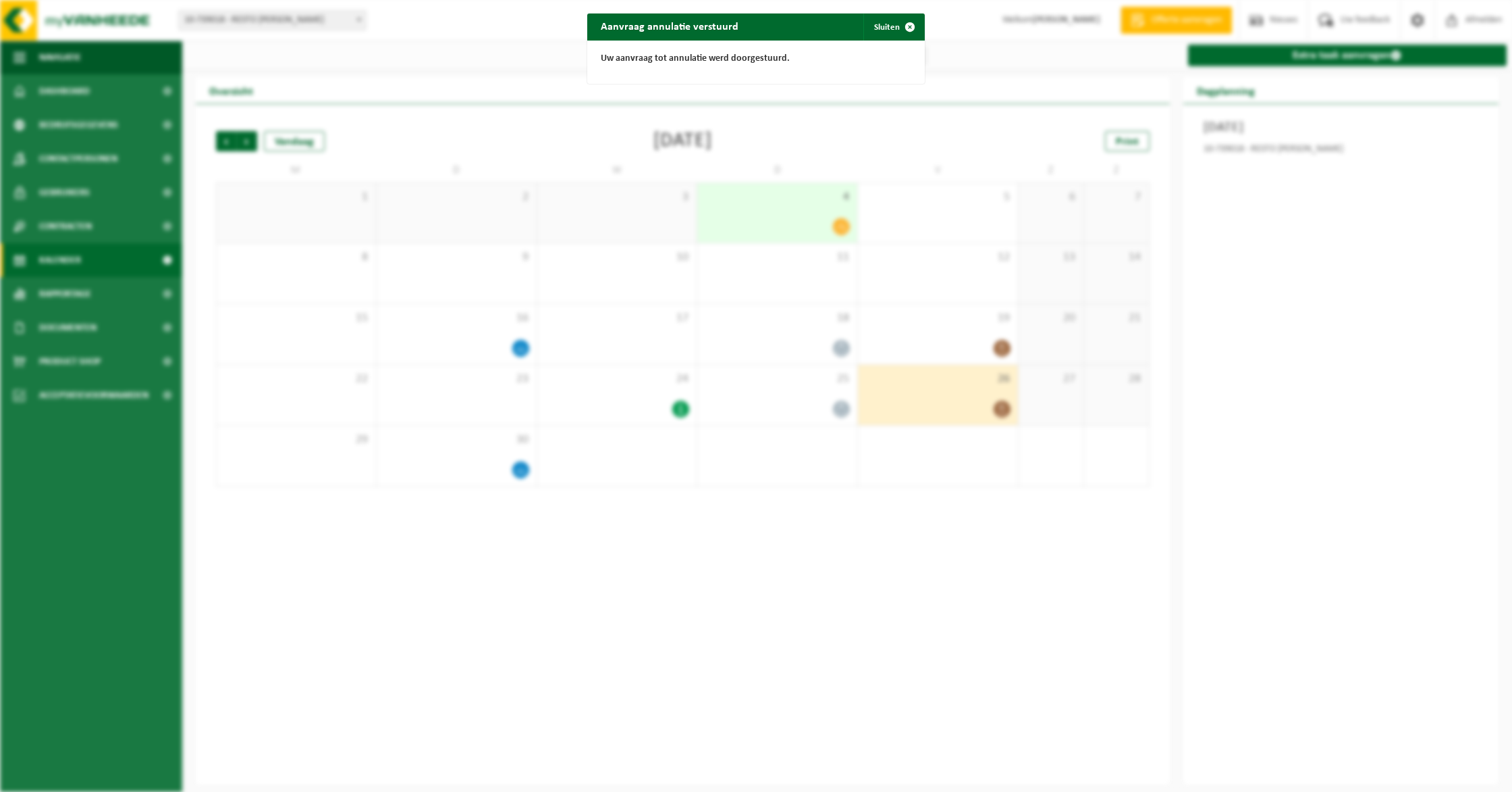
drag, startPoint x: 890, startPoint y: 22, endPoint x: 755, endPoint y: 161, distance: 193.8
click at [891, 21] on button "Sluiten" at bounding box center [894, 27] width 60 height 27
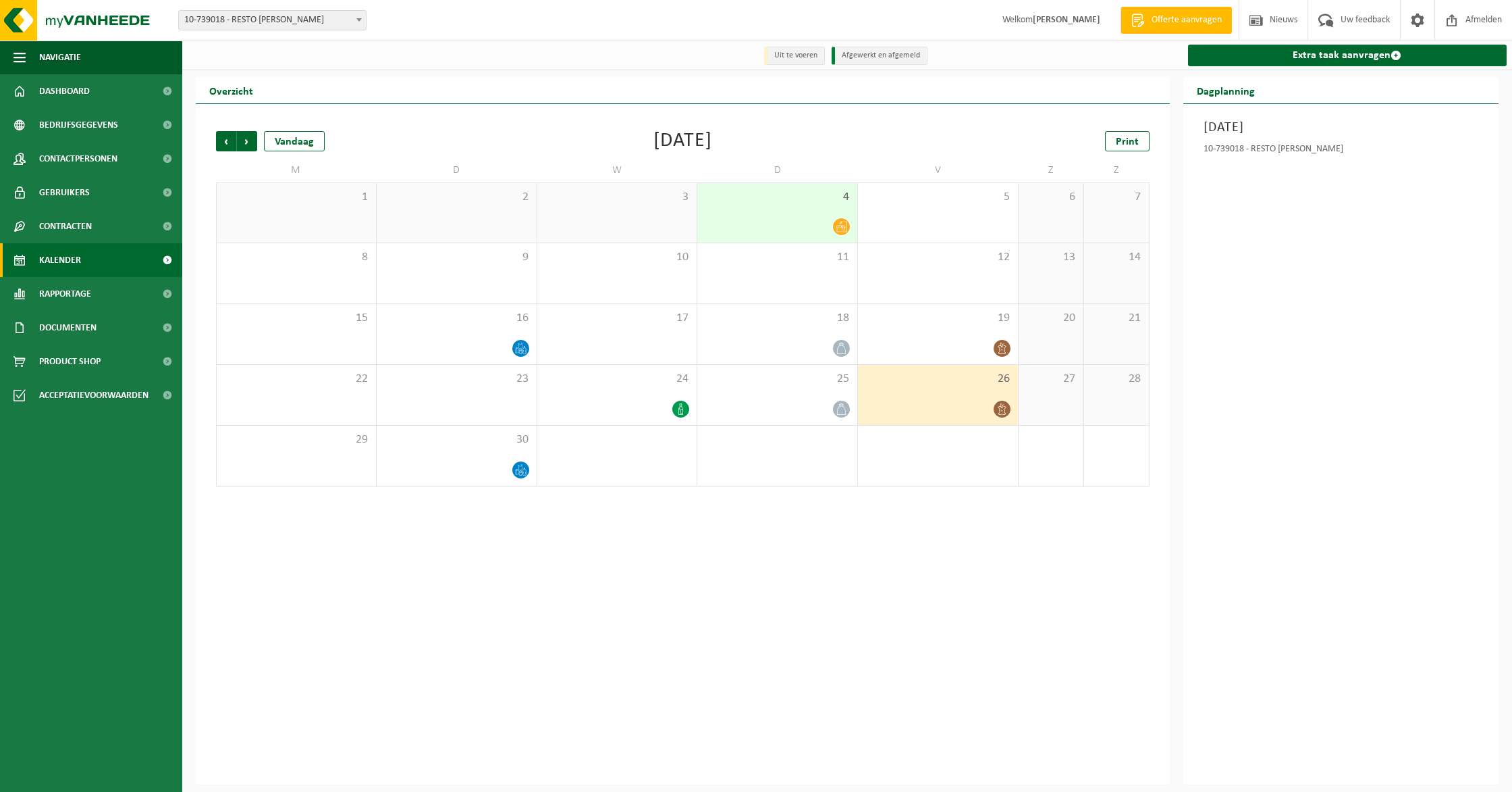
click at [469, 490] on div "Vorige Volgende Vandaag [DATE] Print M D W D V Z Z 1 2 3 4 5 6 7 8 9 10 11 12 1…" at bounding box center [682, 308] width 948 height 382
click at [483, 474] on div at bounding box center [456, 470] width 147 height 18
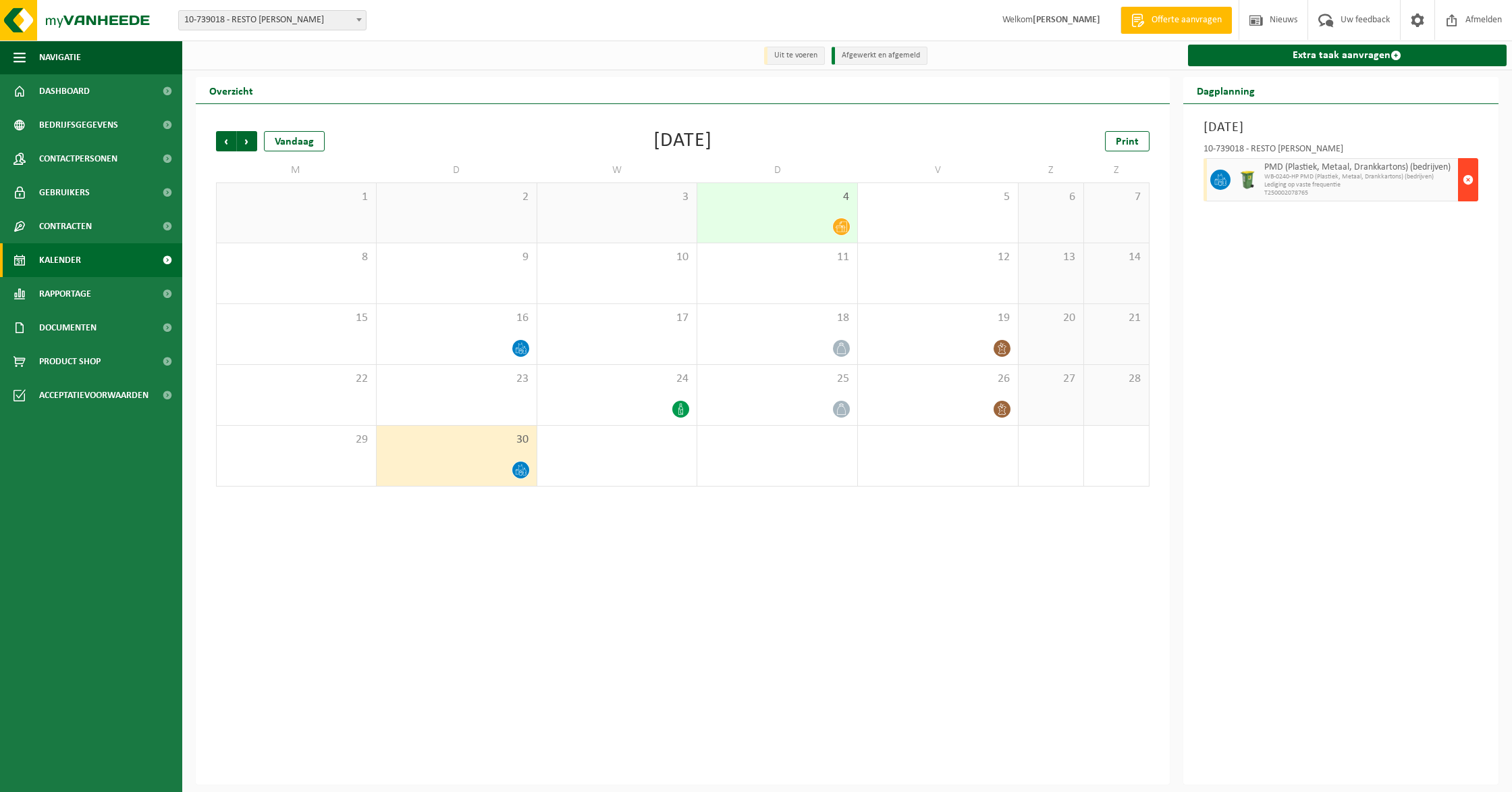
click at [1455, 175] on div "PMD (Plastiek, Metaal, Drankkartons) (bedrijven) WB-0240-HP PMD (Plastiek, Meta…" at bounding box center [1360, 179] width 198 height 43
drag, startPoint x: 1460, startPoint y: 175, endPoint x: 1153, endPoint y: 266, distance: 320.2
click at [1455, 177] on div "PMD (Plastiek, Metaal, Drankkartons) (bedrijven) WB-0240-HP PMD (Plastiek, Meta…" at bounding box center [1341, 179] width 275 height 43
click at [1474, 182] on button "button" at bounding box center [1468, 179] width 20 height 43
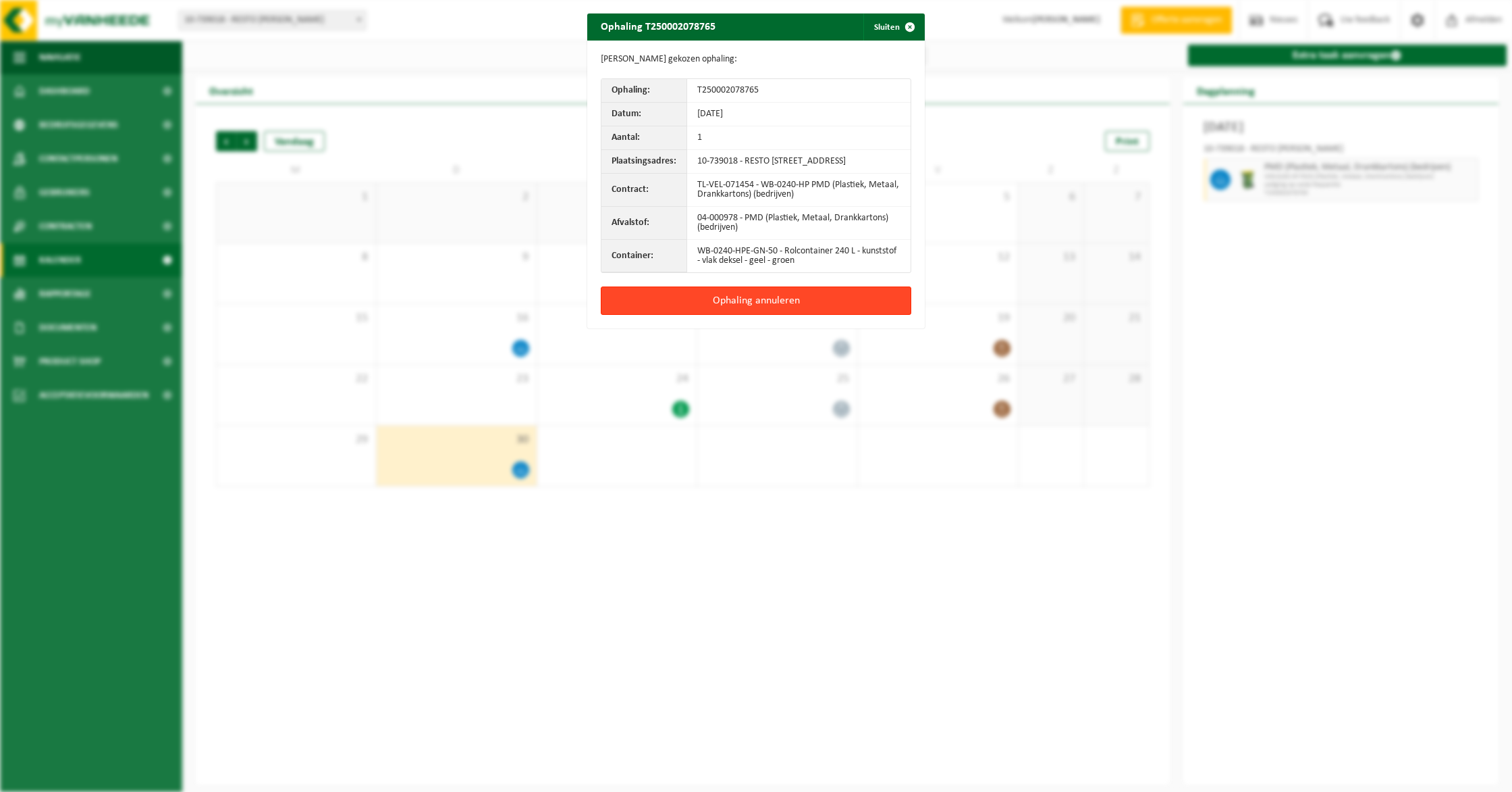
click at [868, 306] on button "Ophaling annuleren" at bounding box center [756, 300] width 311 height 28
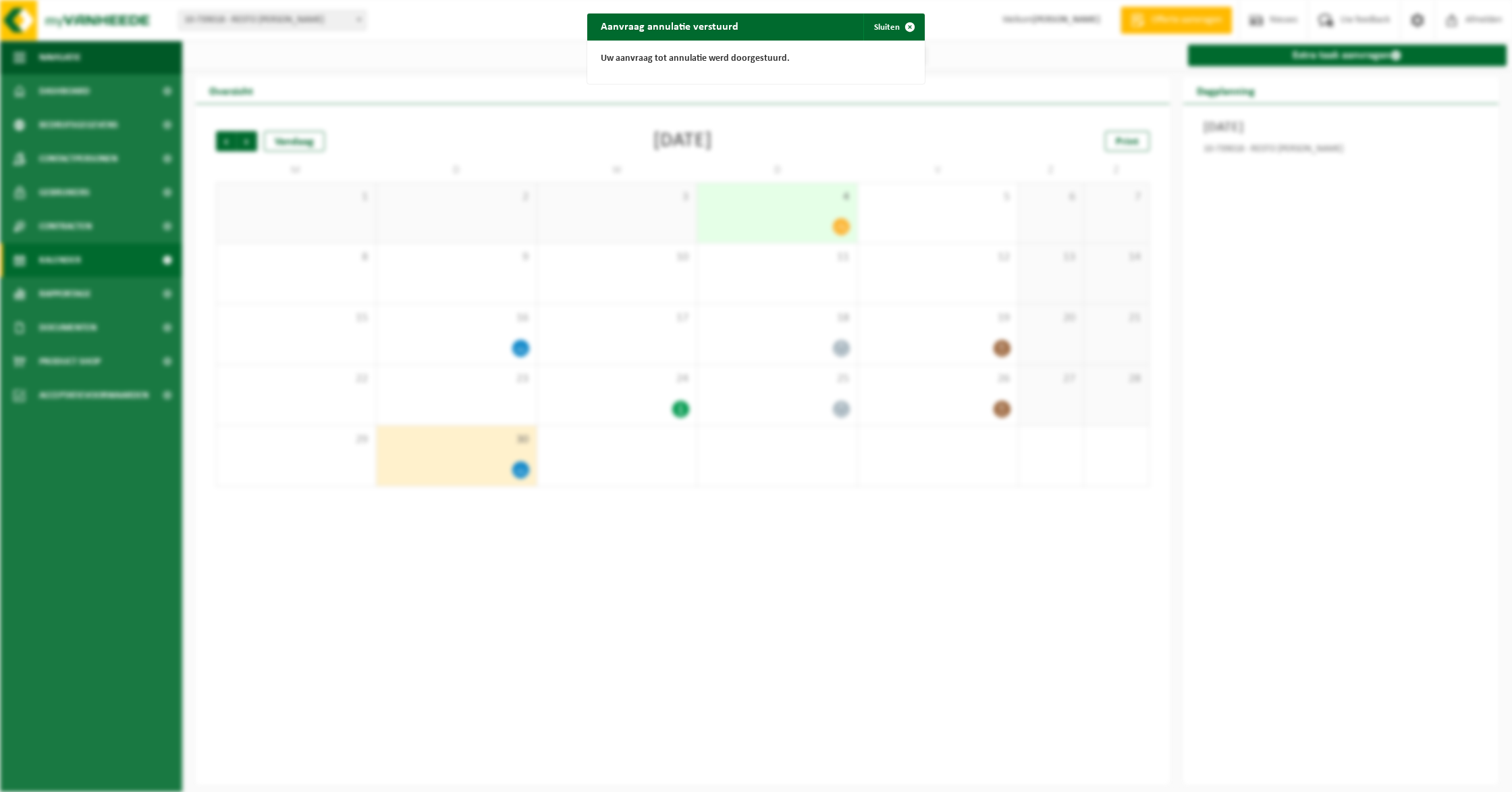
click at [892, 276] on div "Aanvraag annulatie verstuurd Sluiten Uw aanvraag tot annulatie werd doorgestuur…" at bounding box center [756, 396] width 1512 height 792
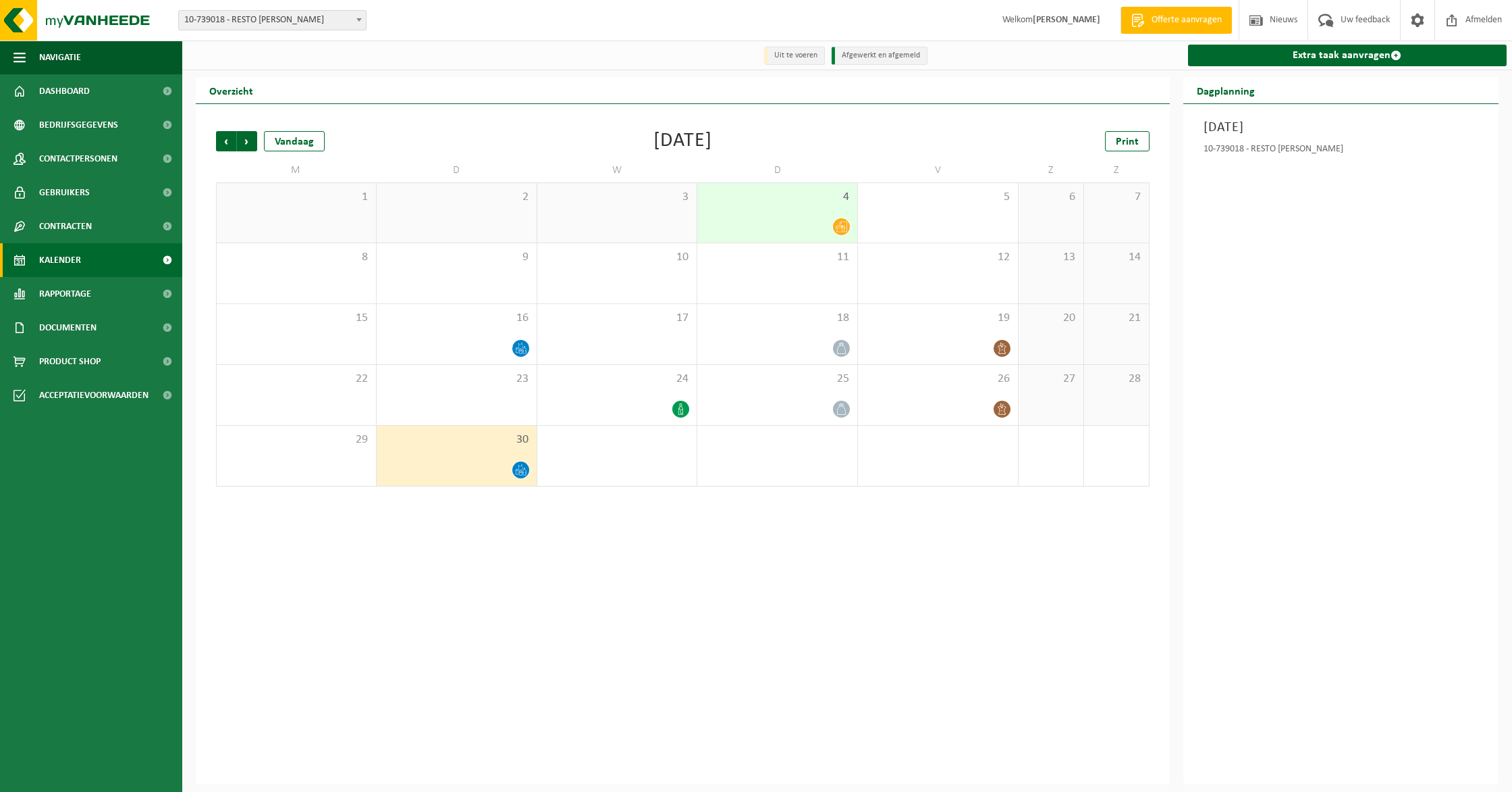
click at [844, 227] on icon at bounding box center [841, 226] width 12 height 12
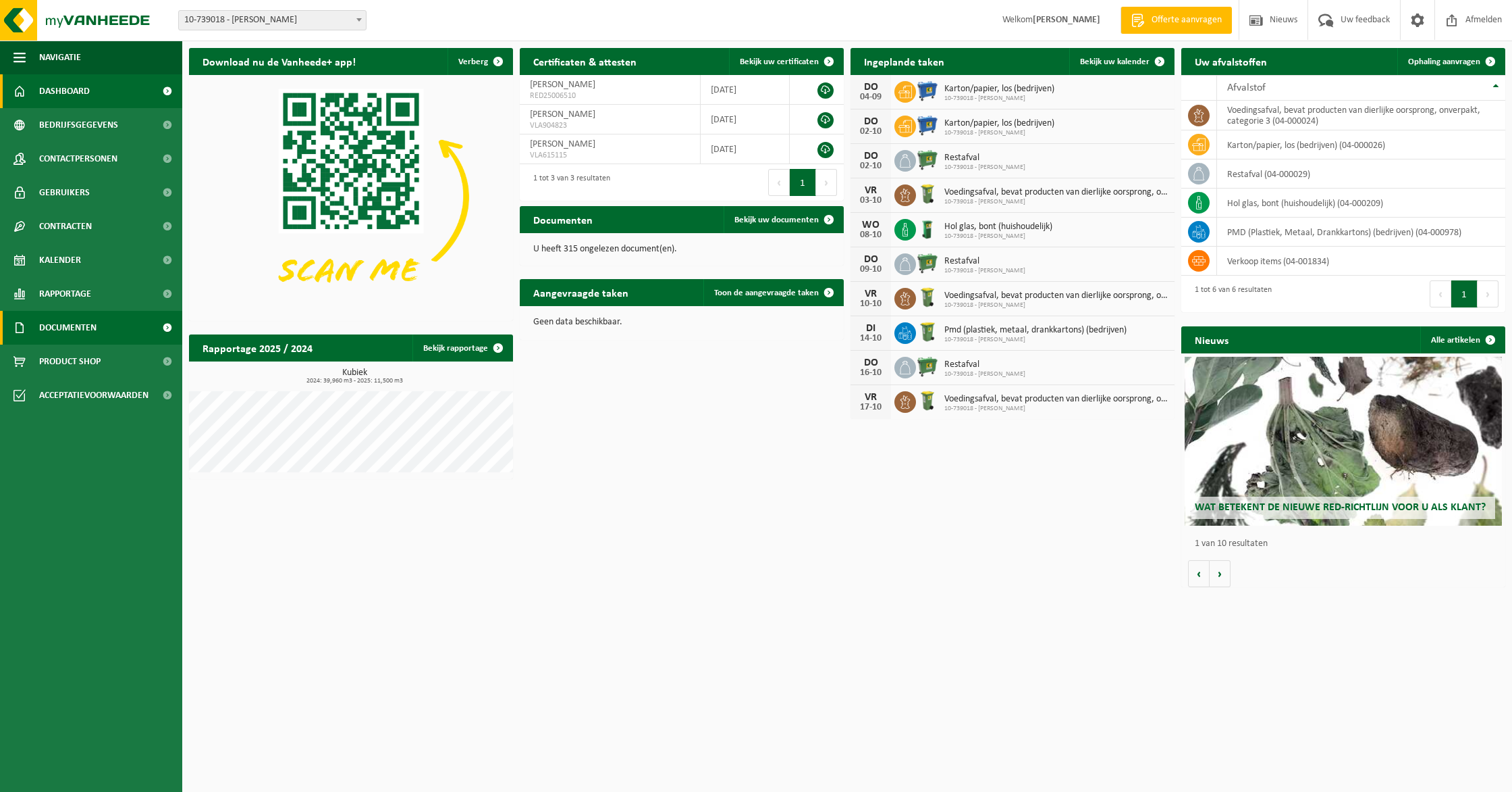
click at [113, 327] on link "Documenten" at bounding box center [91, 328] width 182 height 34
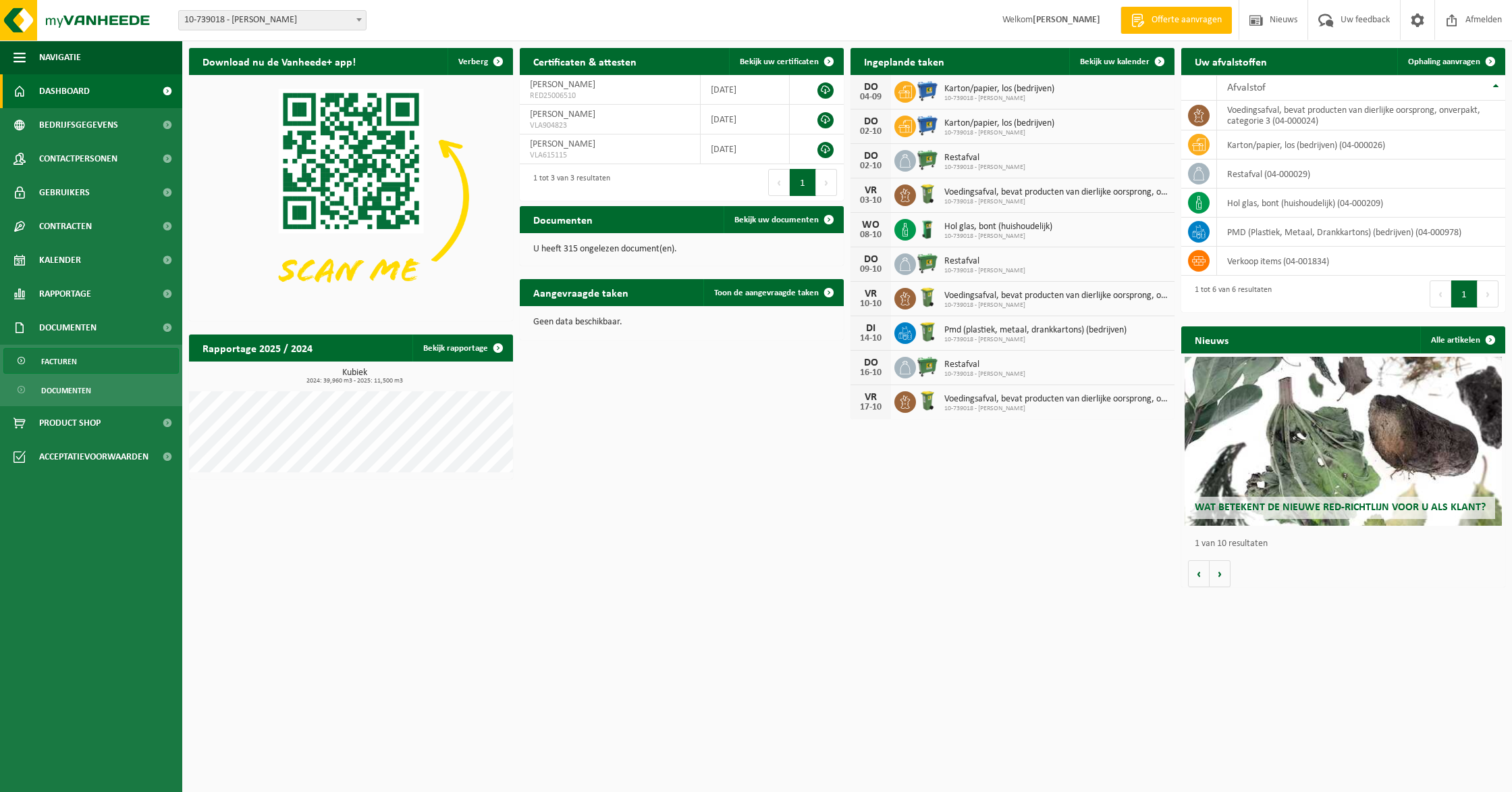
click at [118, 361] on link "Facturen" at bounding box center [91, 360] width 175 height 26
